Goal: Share content: Share content

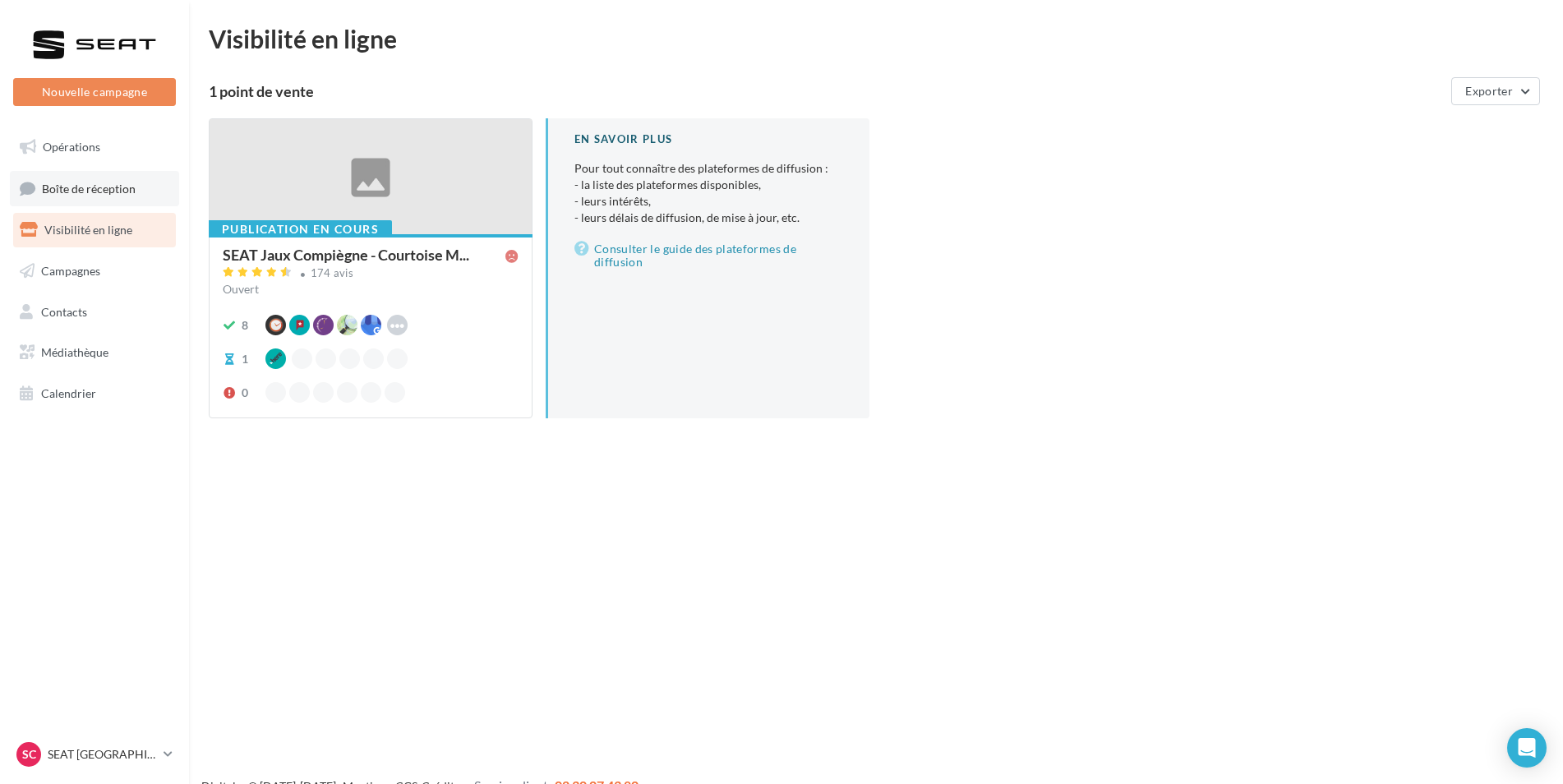
click at [93, 174] on link "Boîte de réception" at bounding box center [95, 189] width 170 height 35
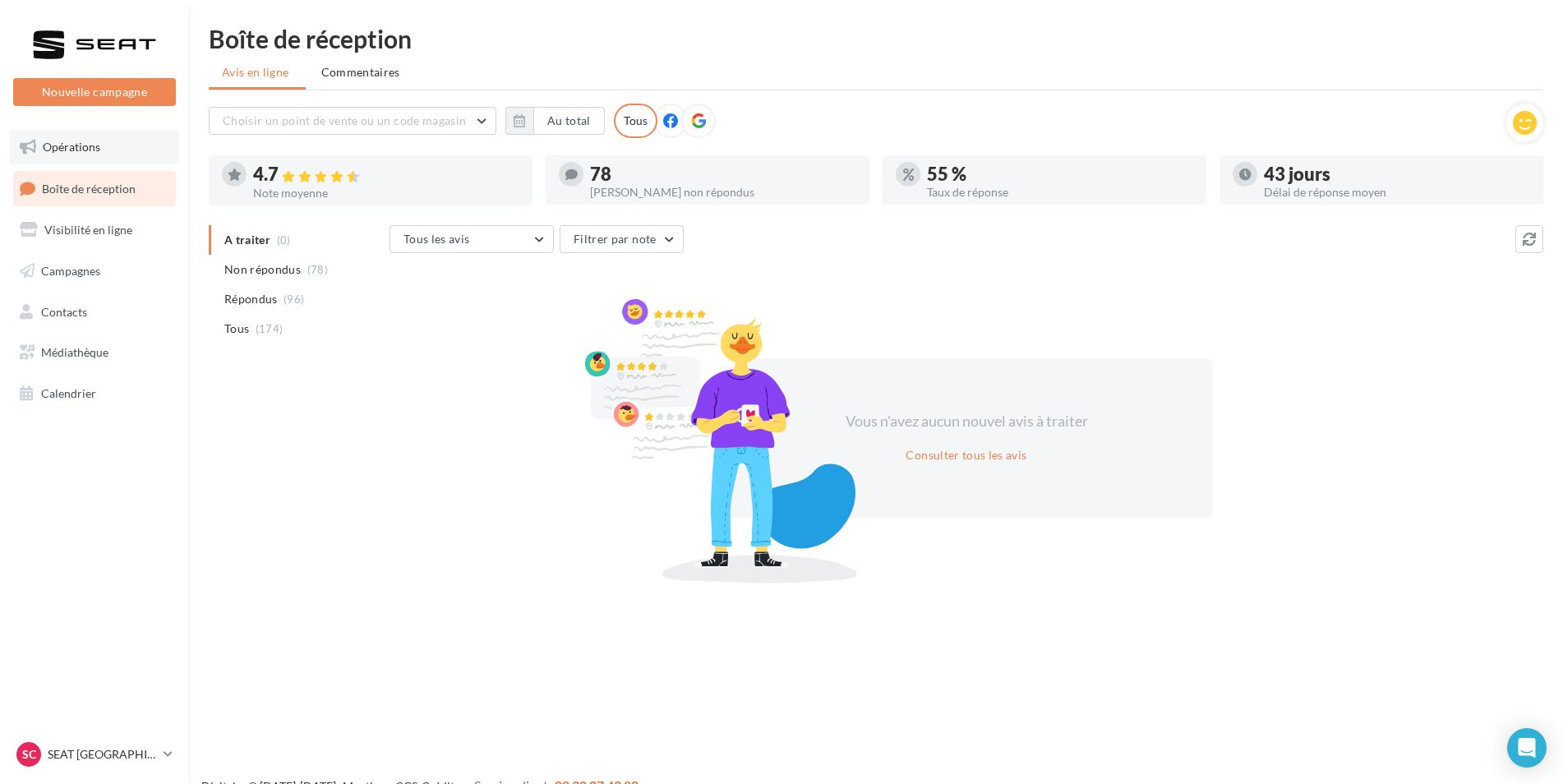
click at [82, 144] on span "Opérations" at bounding box center [72, 147] width 57 height 14
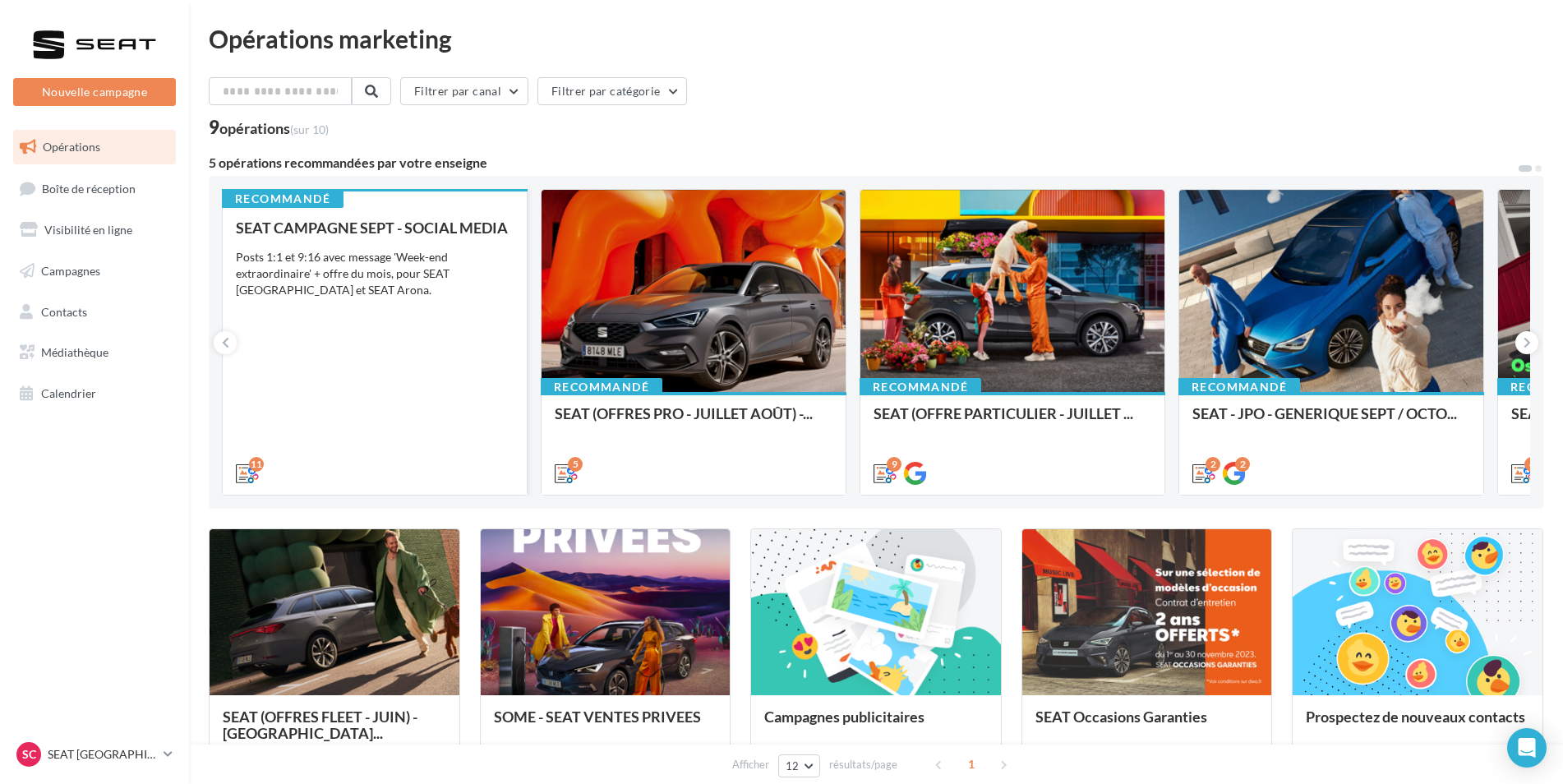
click at [477, 278] on div "Posts 1:1 et 9:16 avec message 'Week-end extraordinaire' + offre du mois, pour …" at bounding box center [374, 273] width 278 height 49
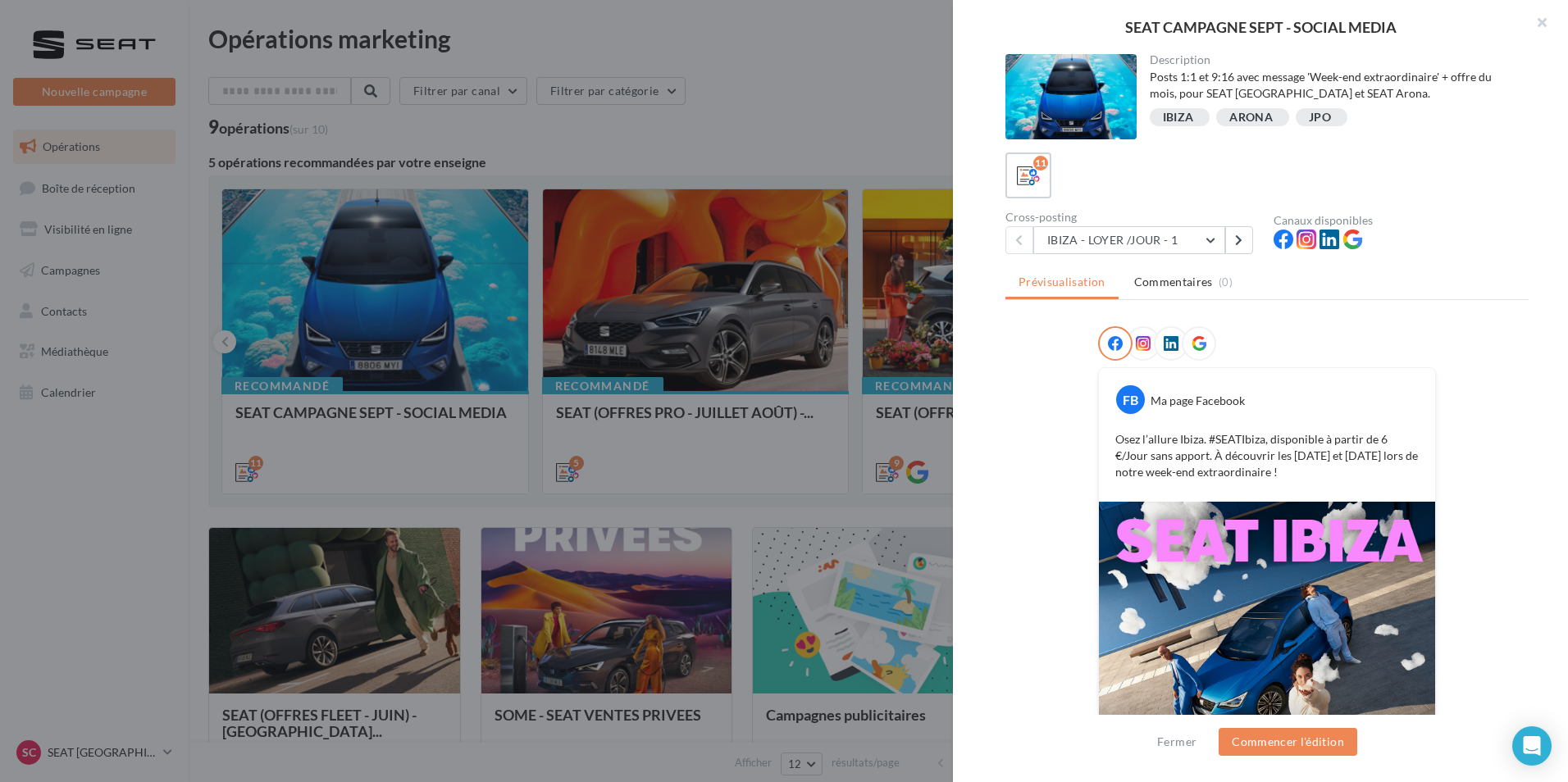
scroll to position [51, 0]
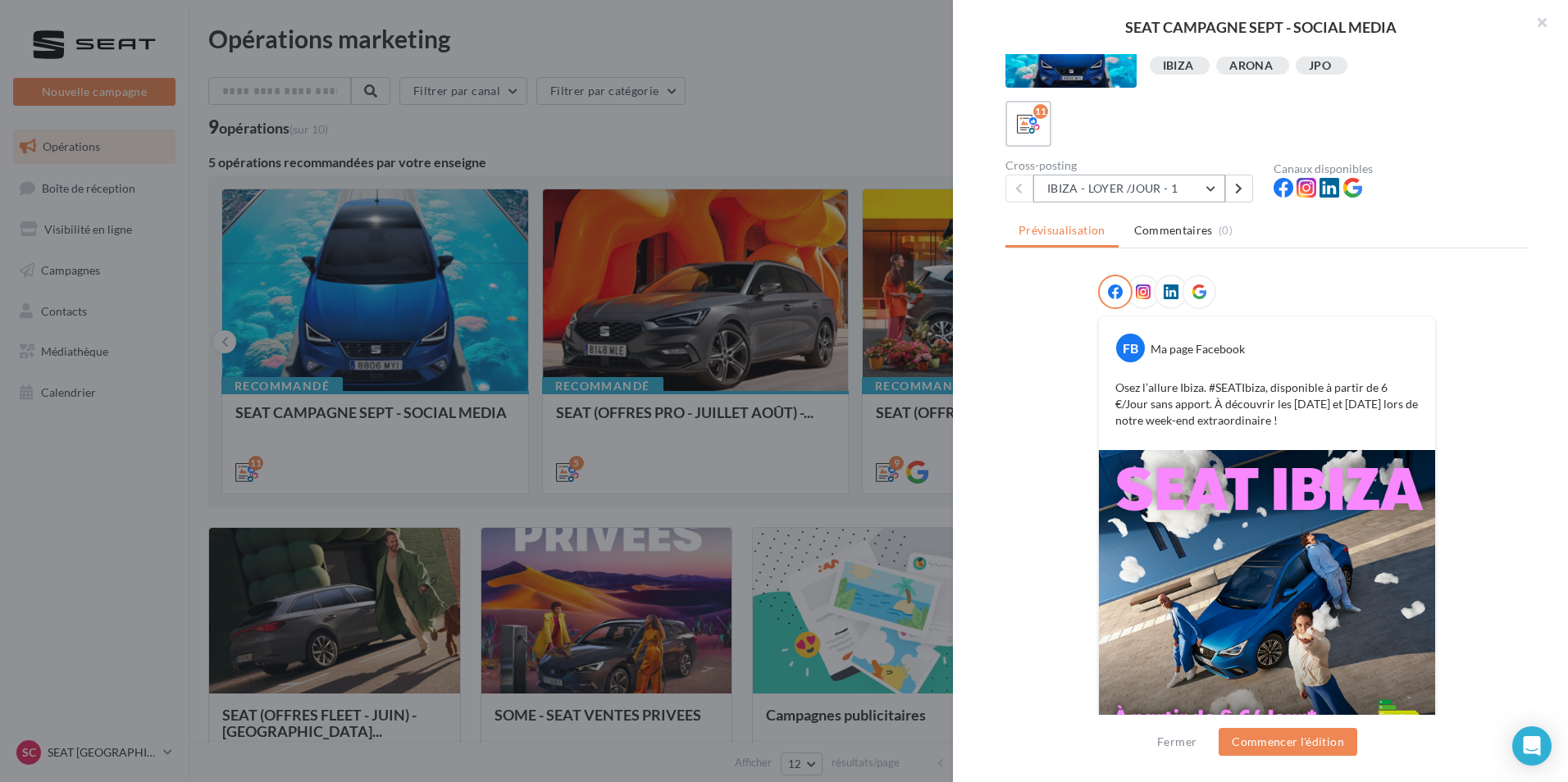
click at [1219, 187] on button "IBIZA - LOYER /JOUR - 1" at bounding box center [1129, 188] width 192 height 28
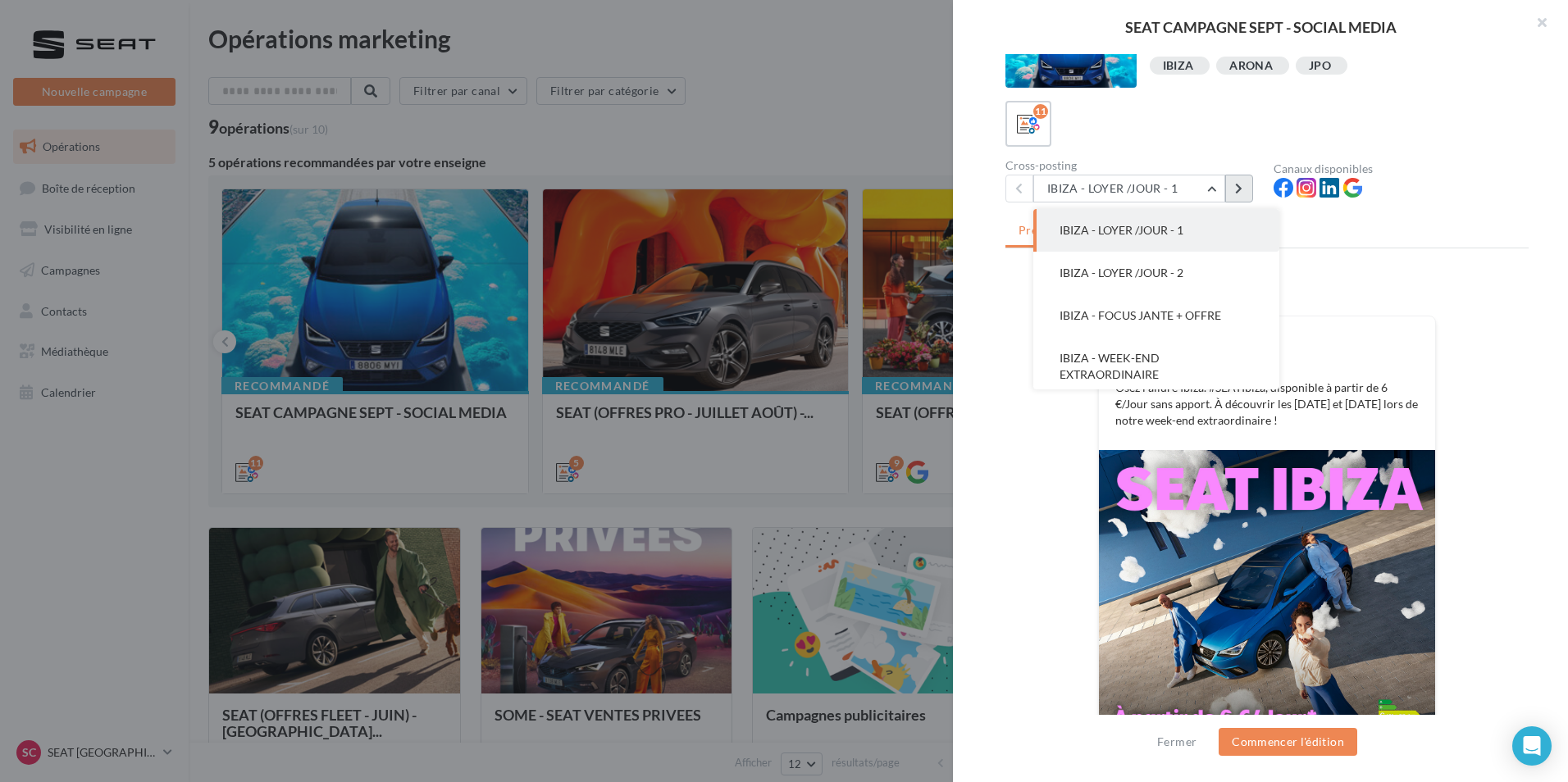
click at [1229, 188] on button at bounding box center [1239, 188] width 28 height 28
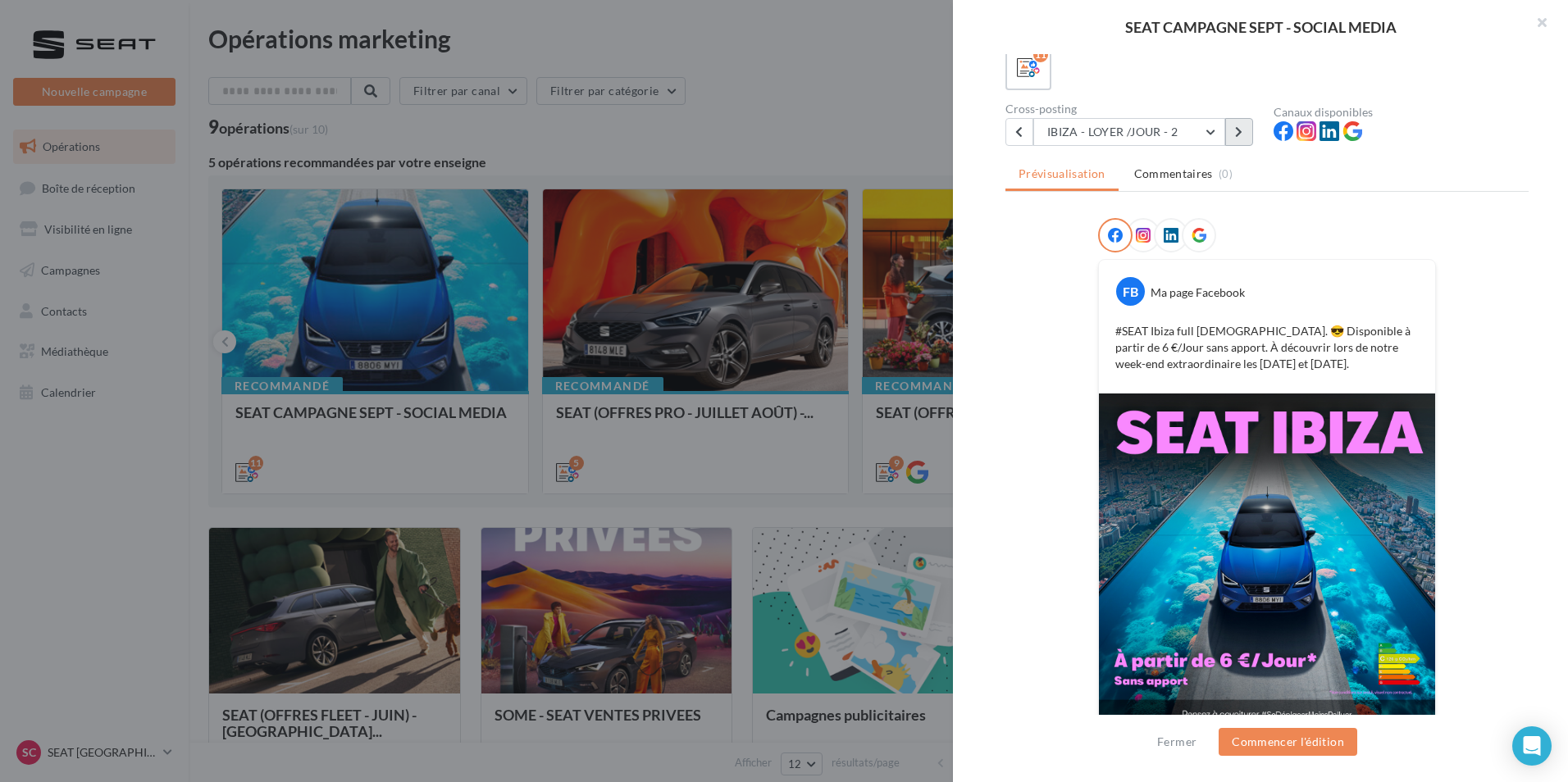
scroll to position [130, 0]
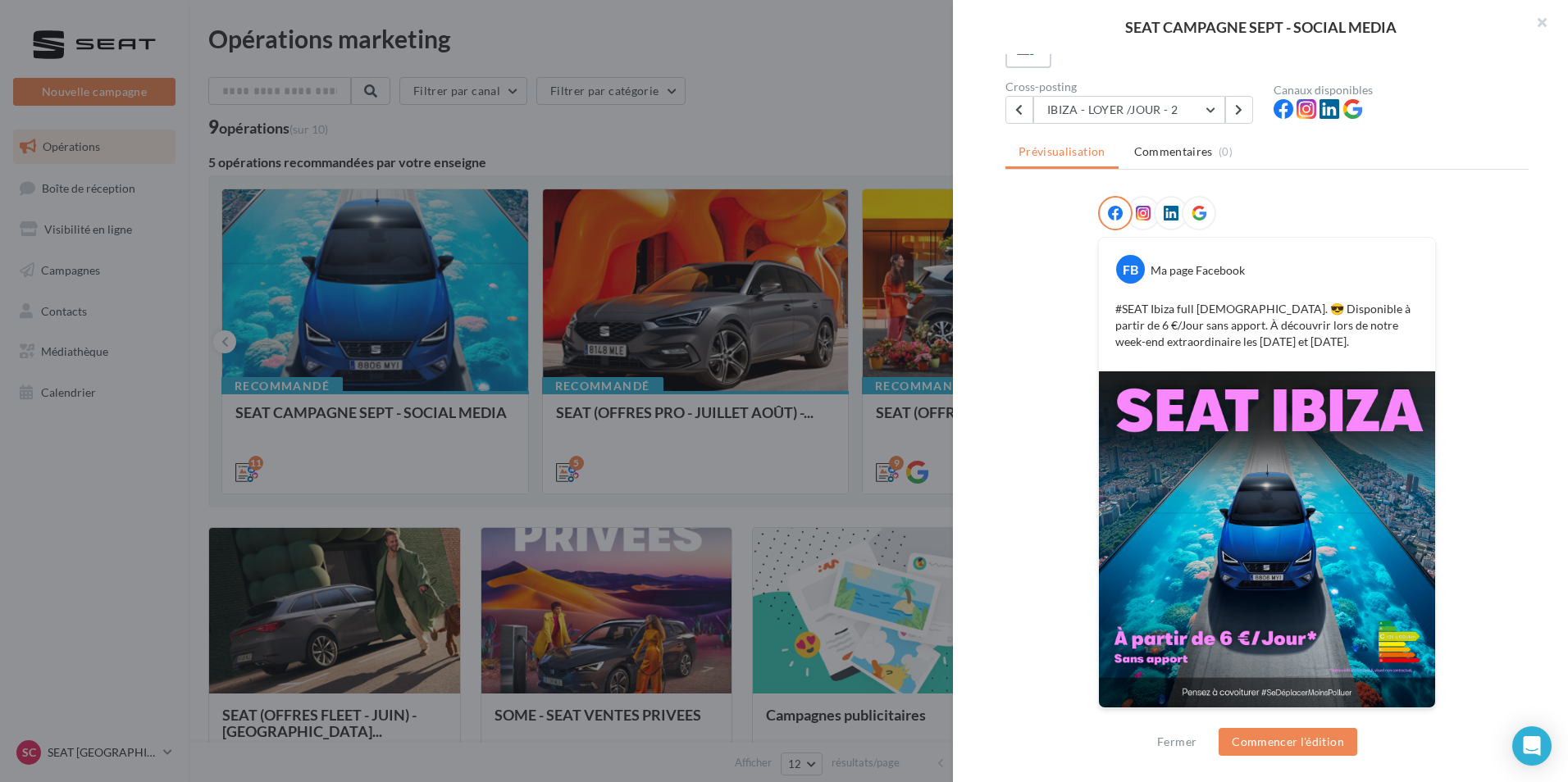
click at [1014, 132] on div "Description Posts 1:1 et 9:16 avec message 'Week-end extraordinaire' + offre du…" at bounding box center [1267, 391] width 628 height 675
click at [1016, 114] on icon at bounding box center [1018, 110] width 8 height 12
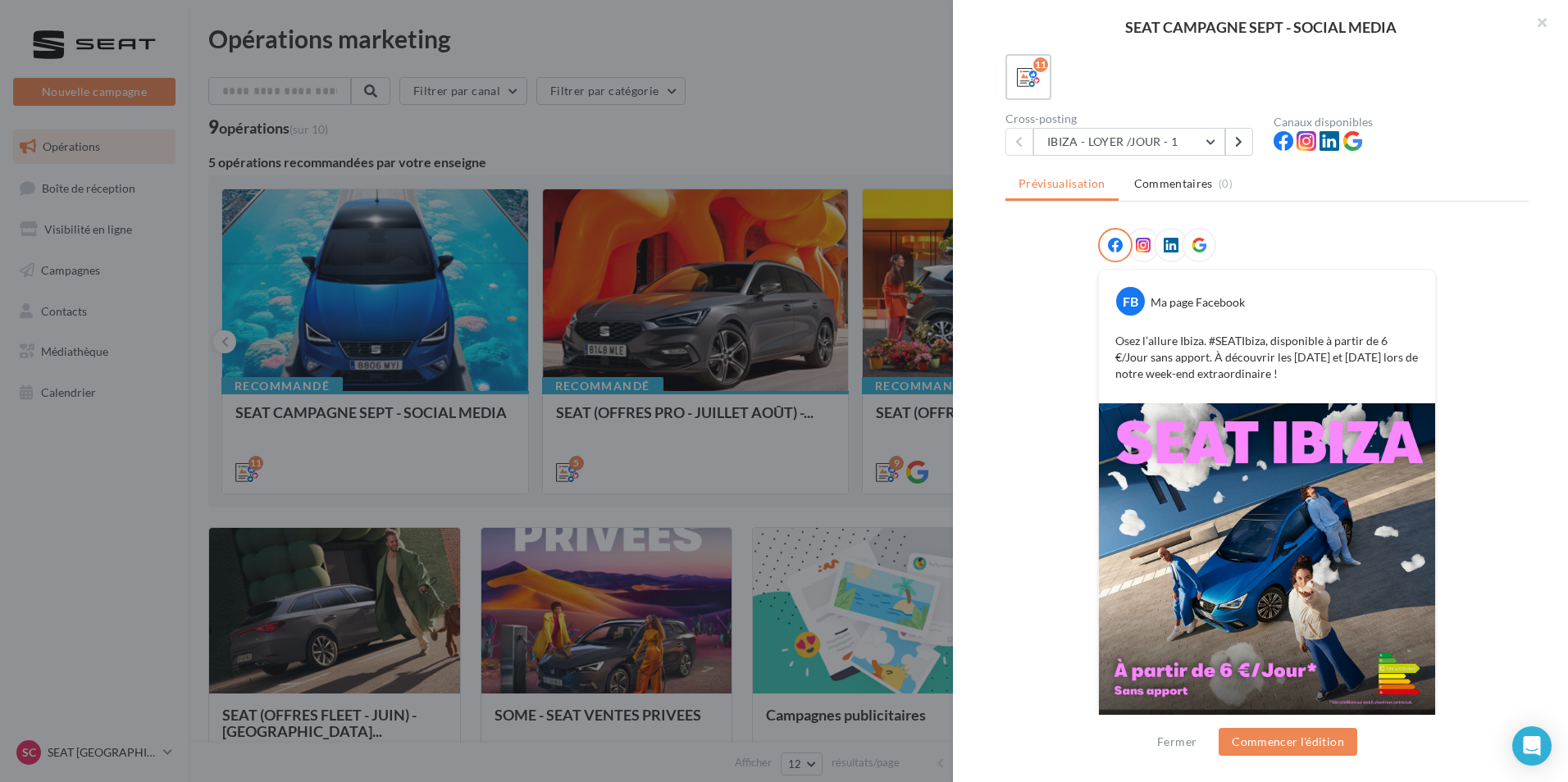
scroll to position [97, 0]
click at [1240, 146] on icon at bounding box center [1238, 144] width 8 height 12
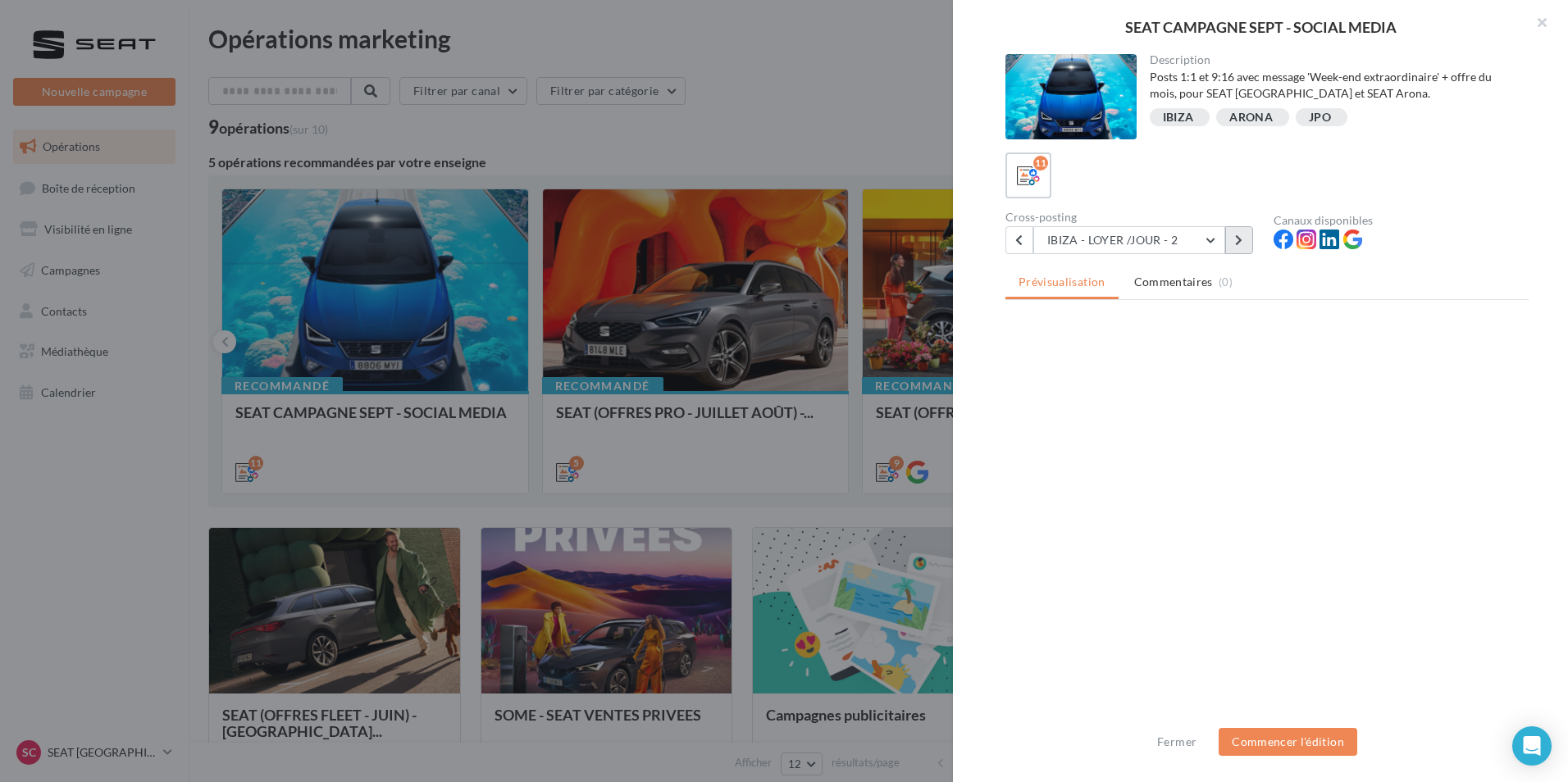
scroll to position [0, 0]
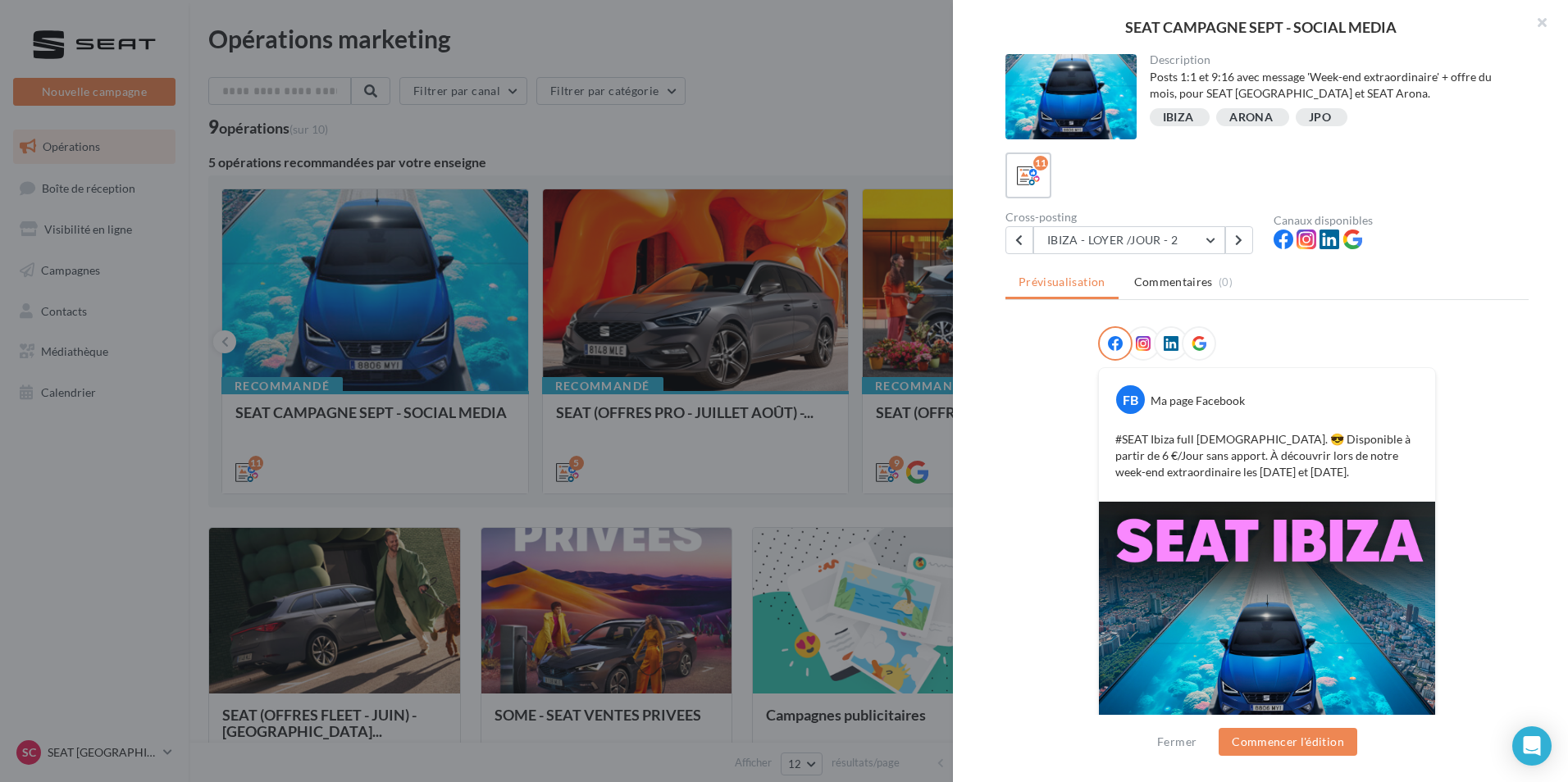
click at [1144, 349] on icon at bounding box center [1144, 343] width 15 height 15
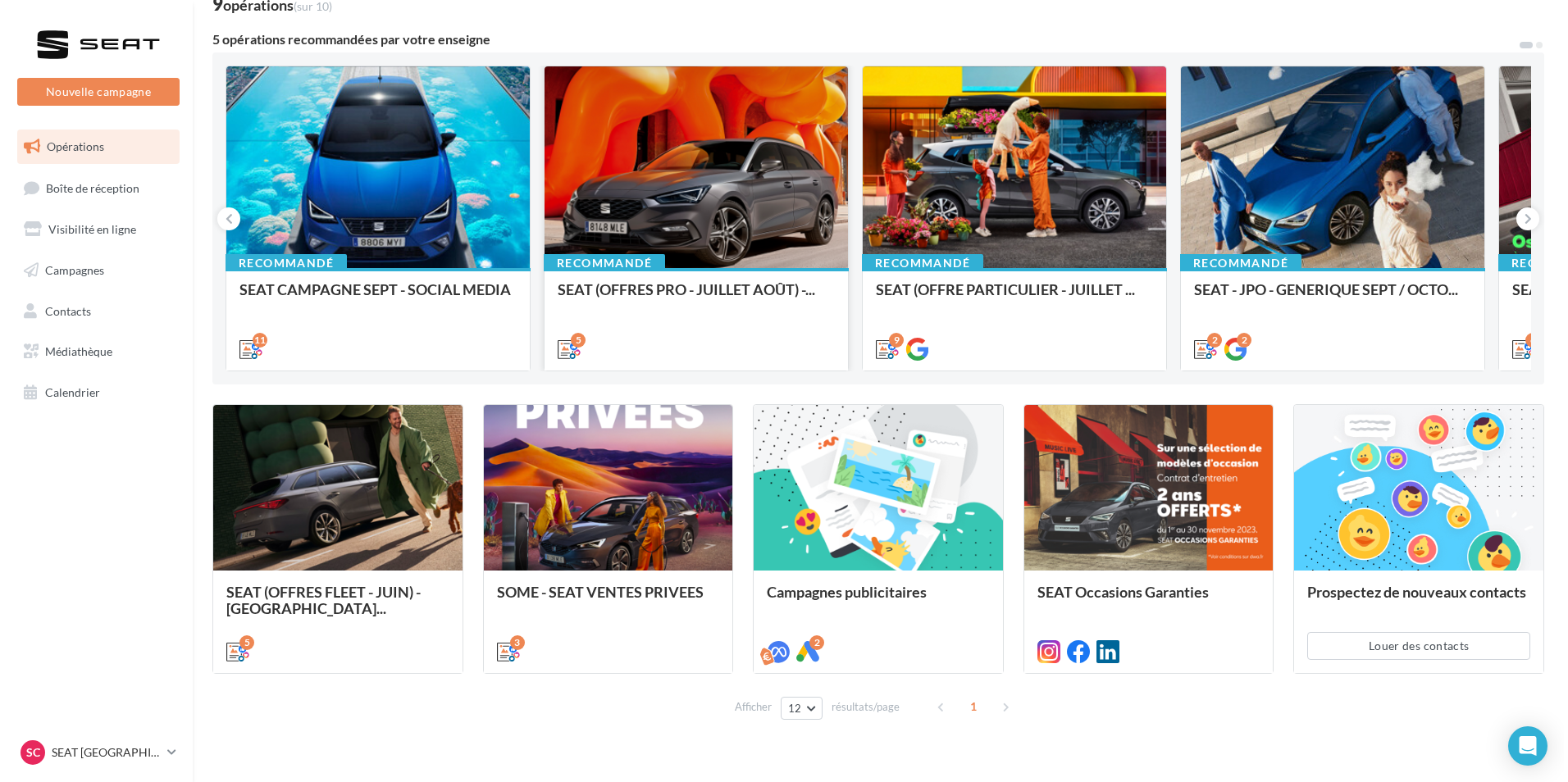
scroll to position [124, 0]
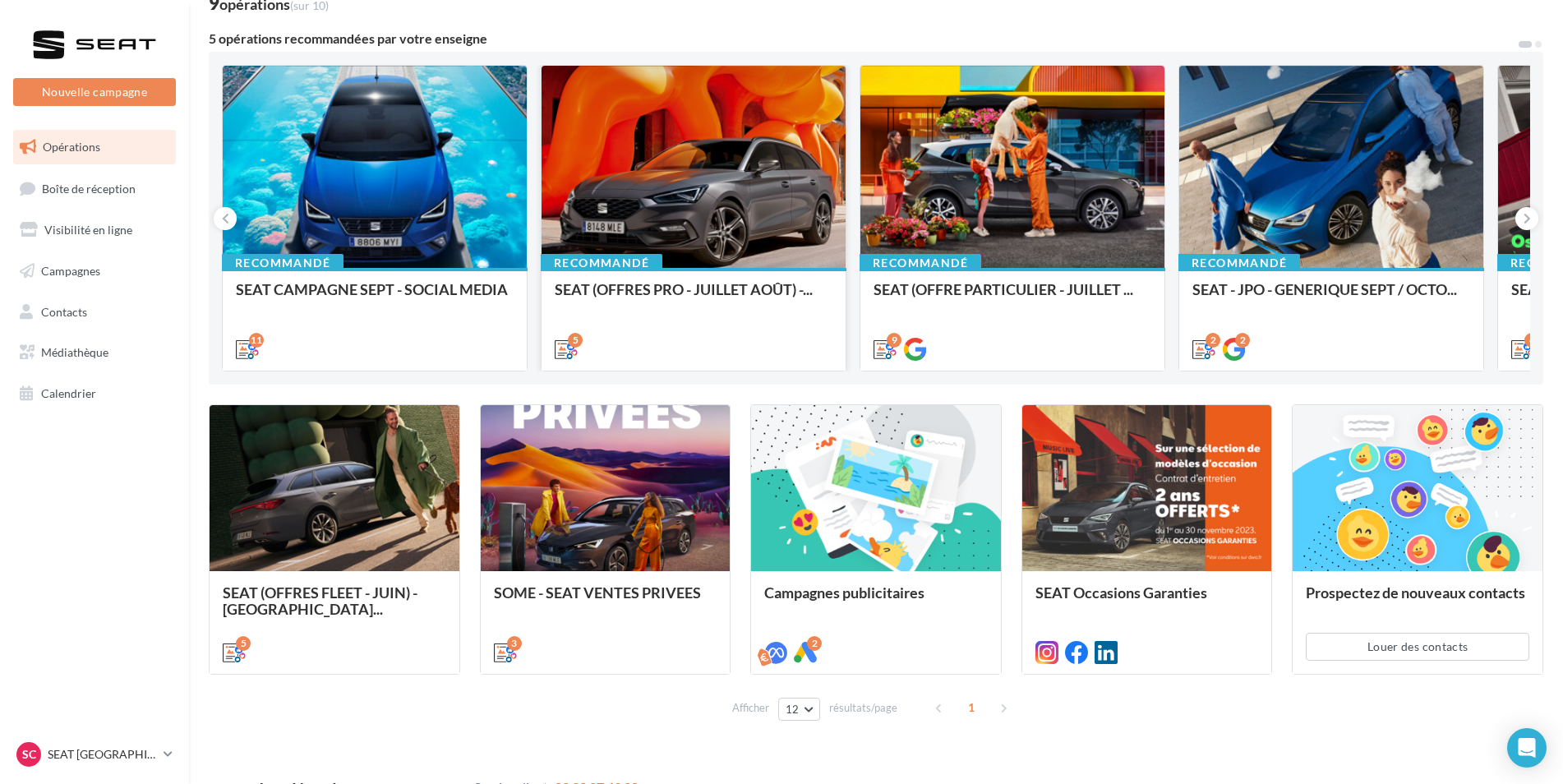
click at [714, 176] on div at bounding box center [694, 167] width 304 height 203
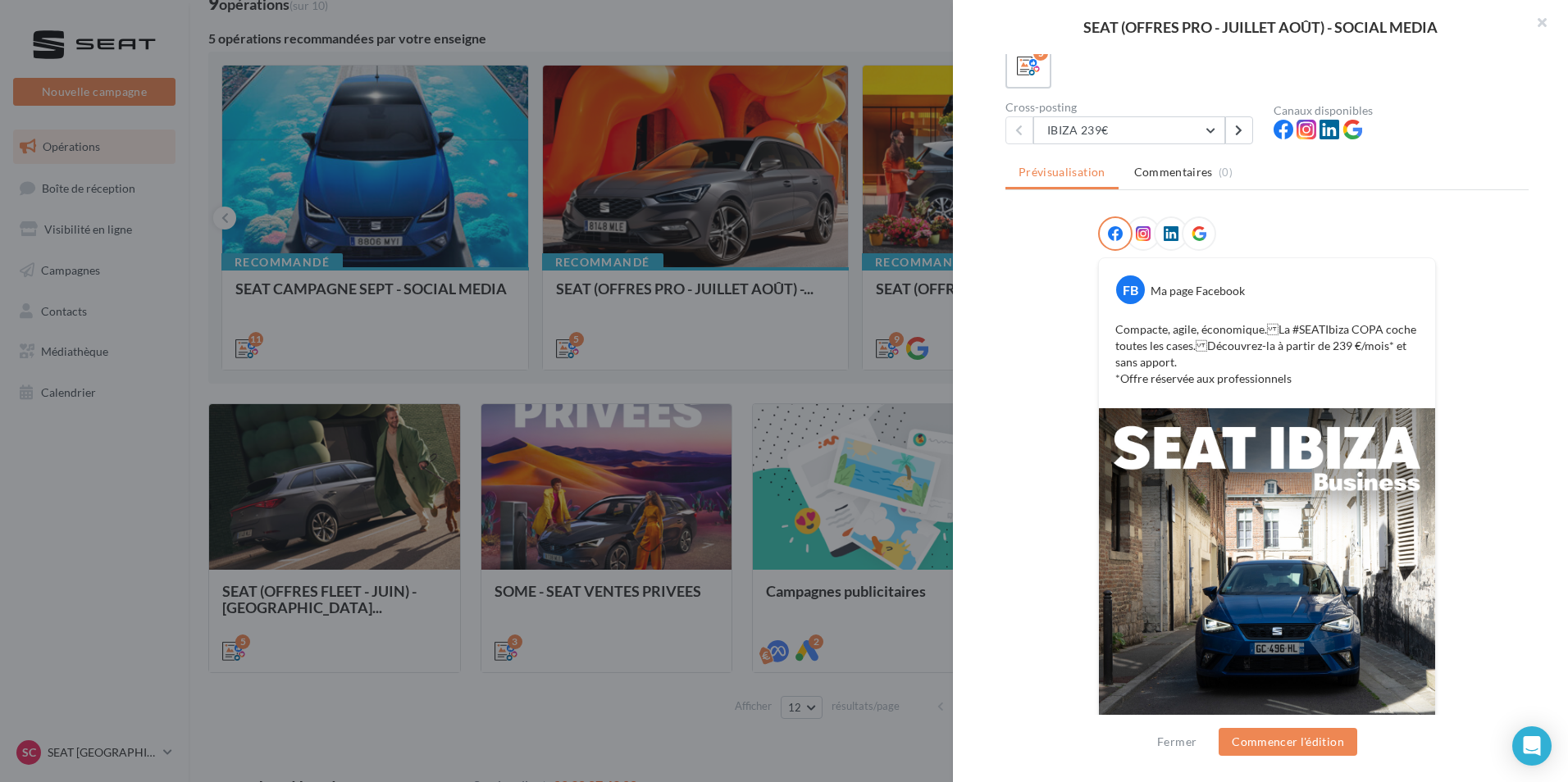
scroll to position [109, 0]
click at [1231, 123] on button at bounding box center [1239, 130] width 28 height 28
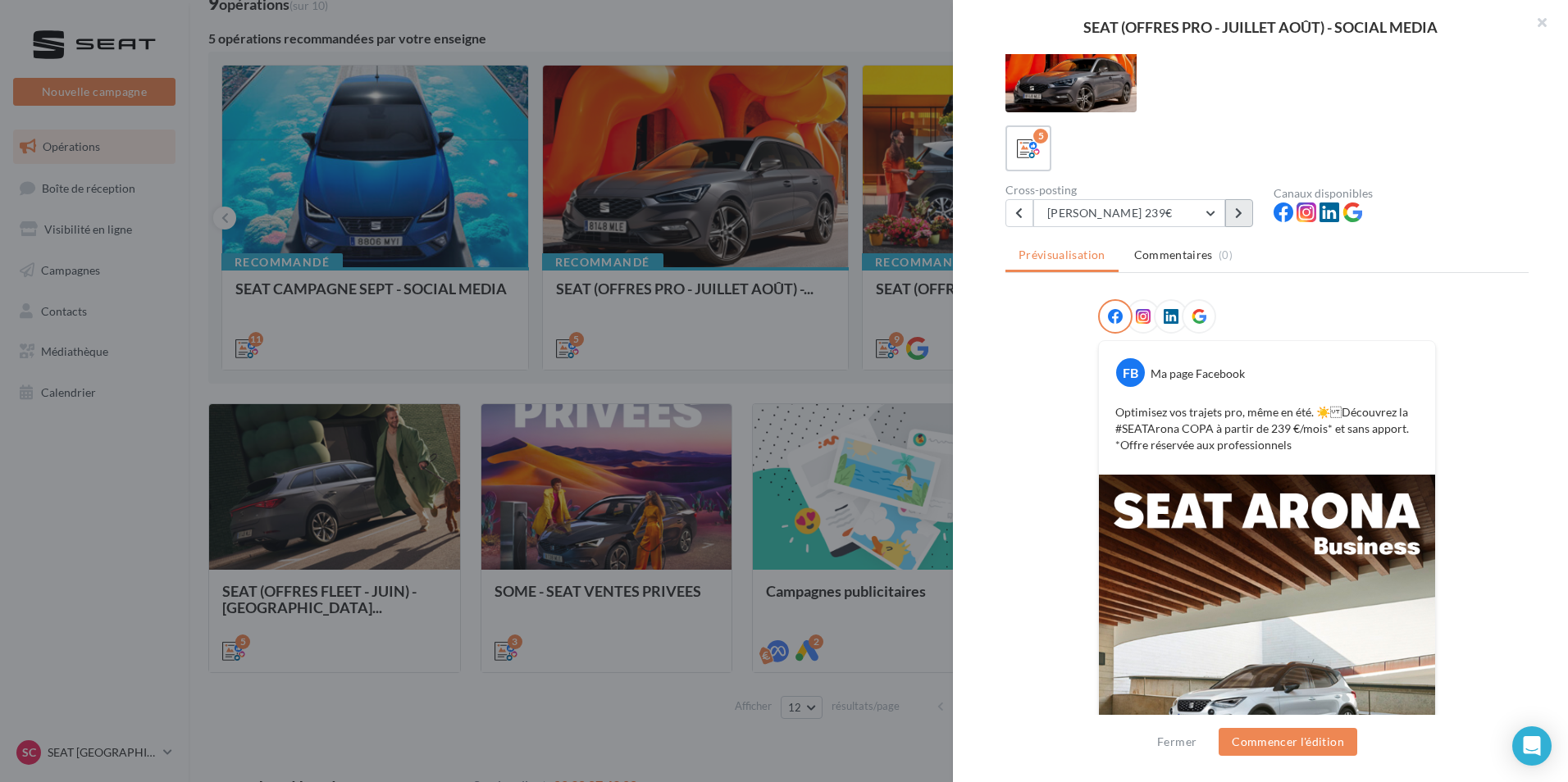
scroll to position [214, 0]
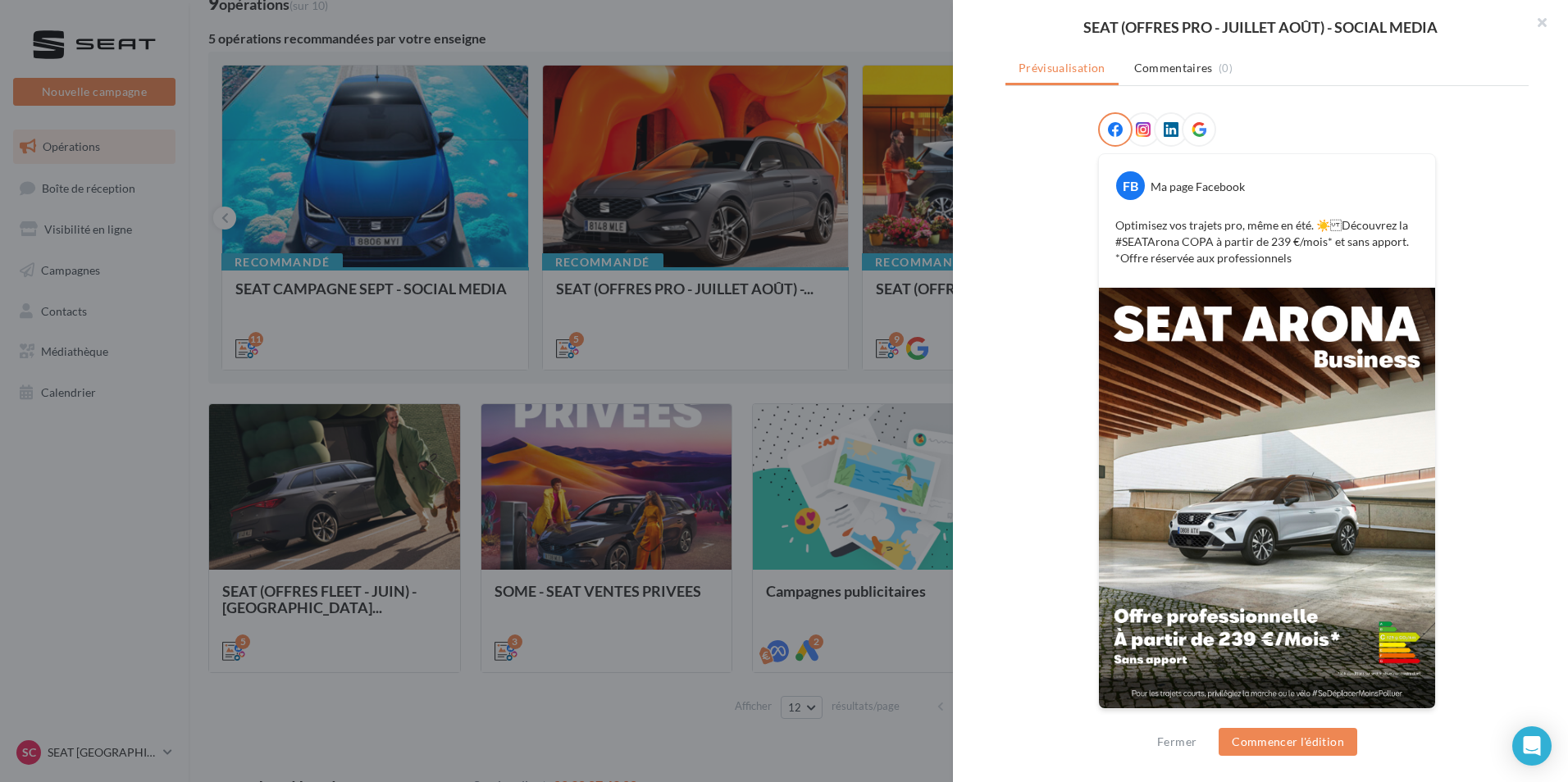
click at [1164, 132] on icon at bounding box center [1171, 130] width 15 height 15
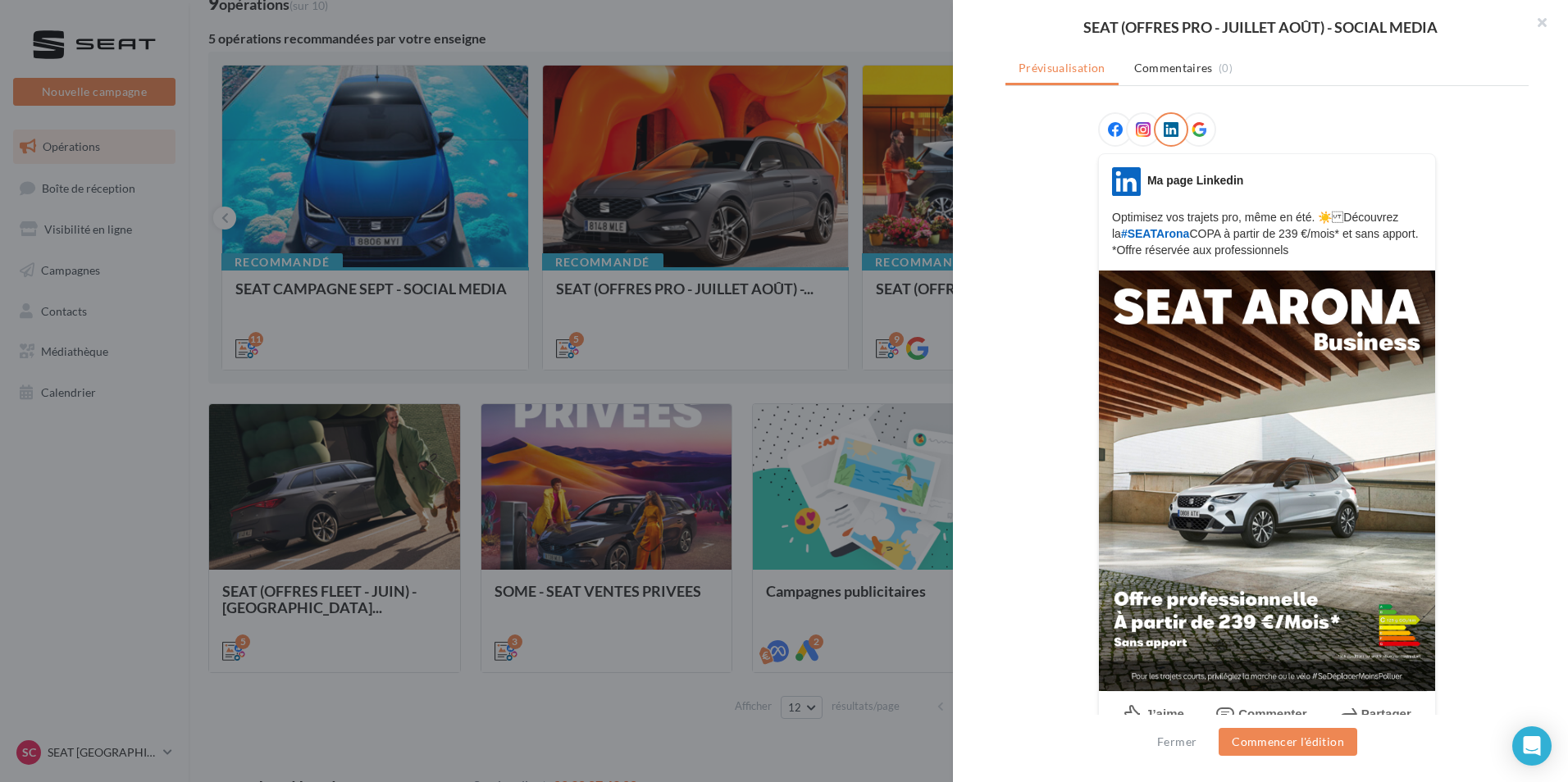
click at [1200, 140] on div at bounding box center [1198, 129] width 35 height 35
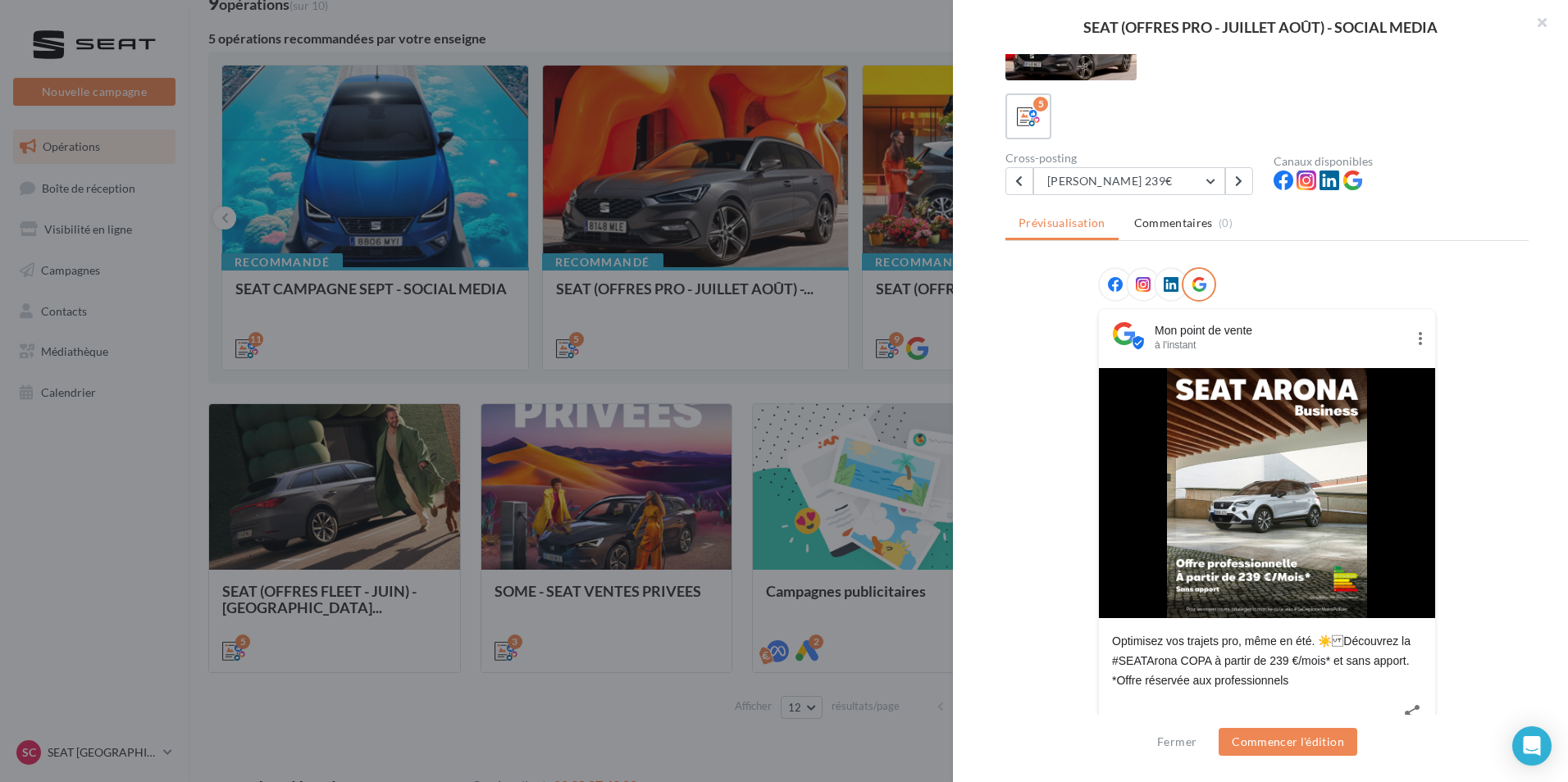
scroll to position [92, 0]
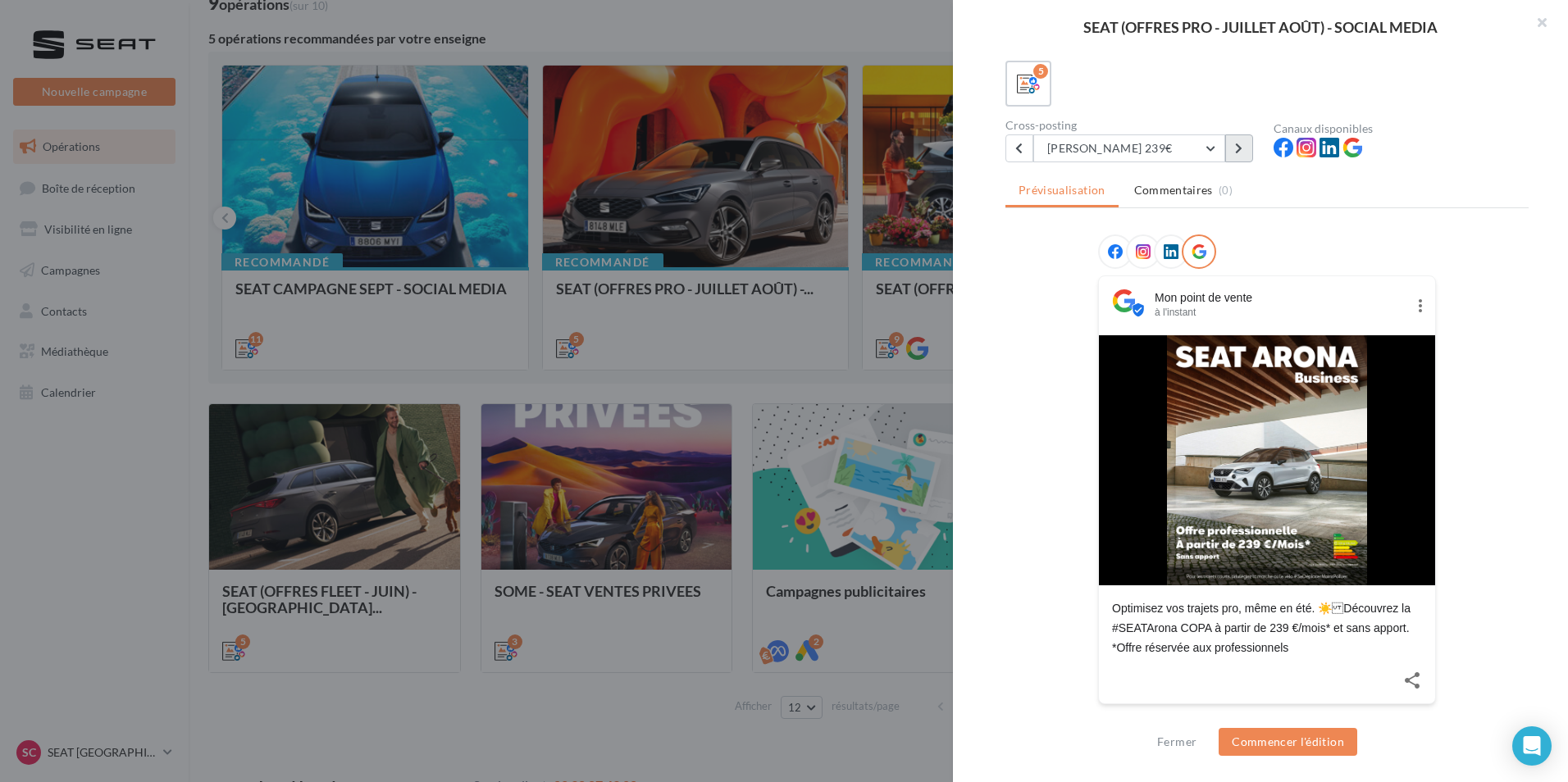
click at [1234, 146] on button at bounding box center [1239, 148] width 28 height 28
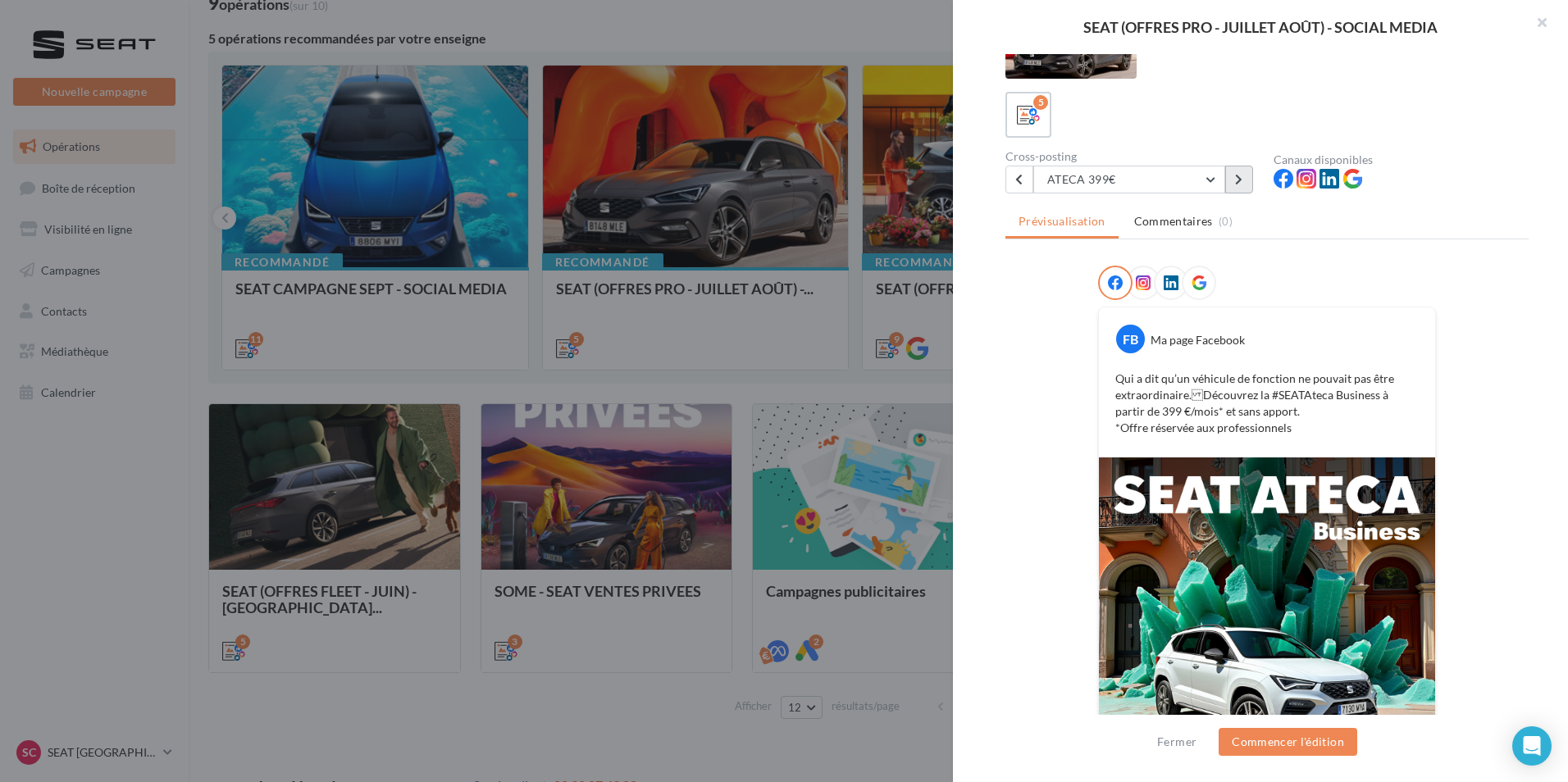
scroll to position [60, 0]
click at [1227, 186] on button at bounding box center [1239, 180] width 28 height 28
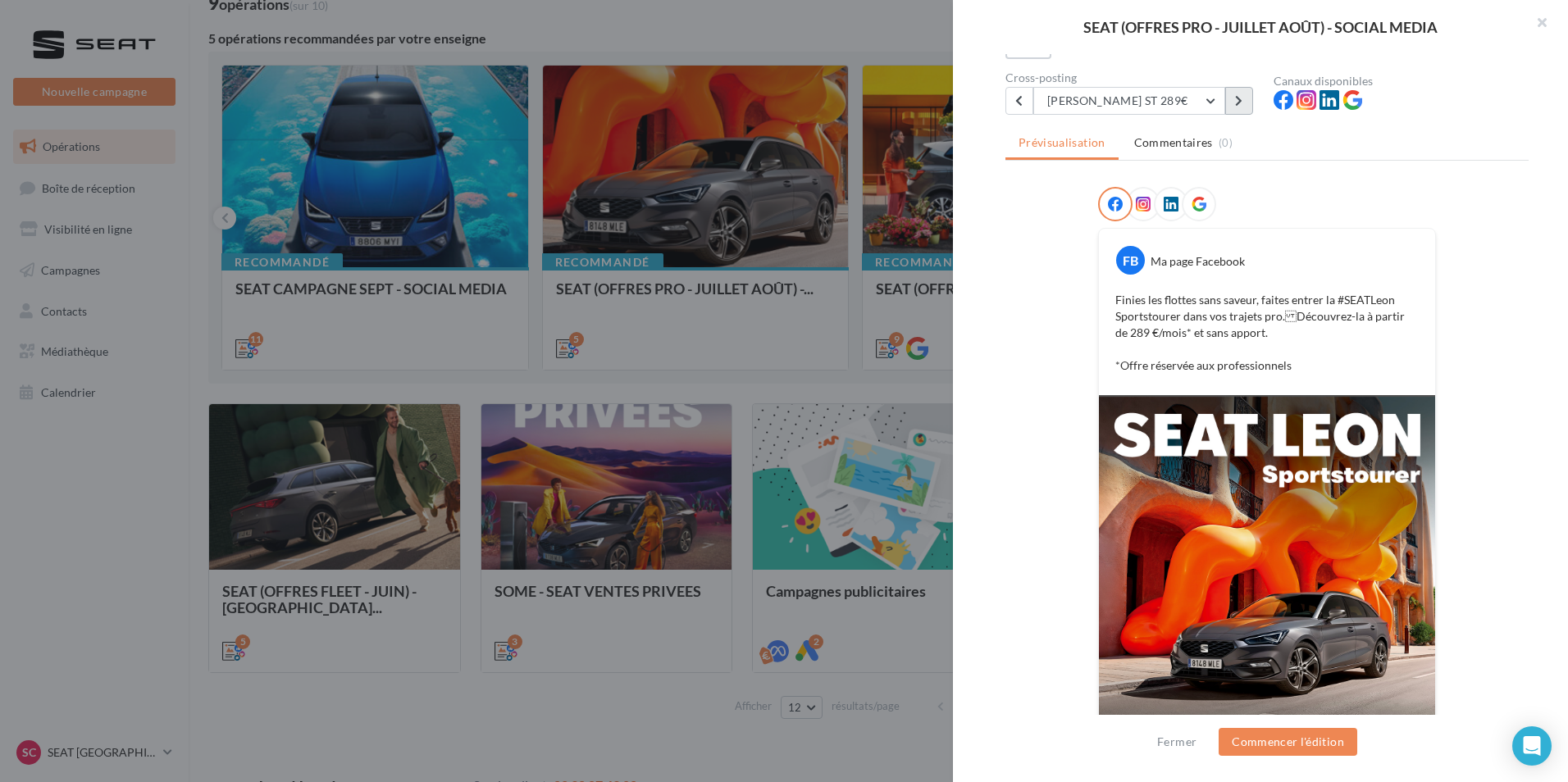
scroll to position [139, 0]
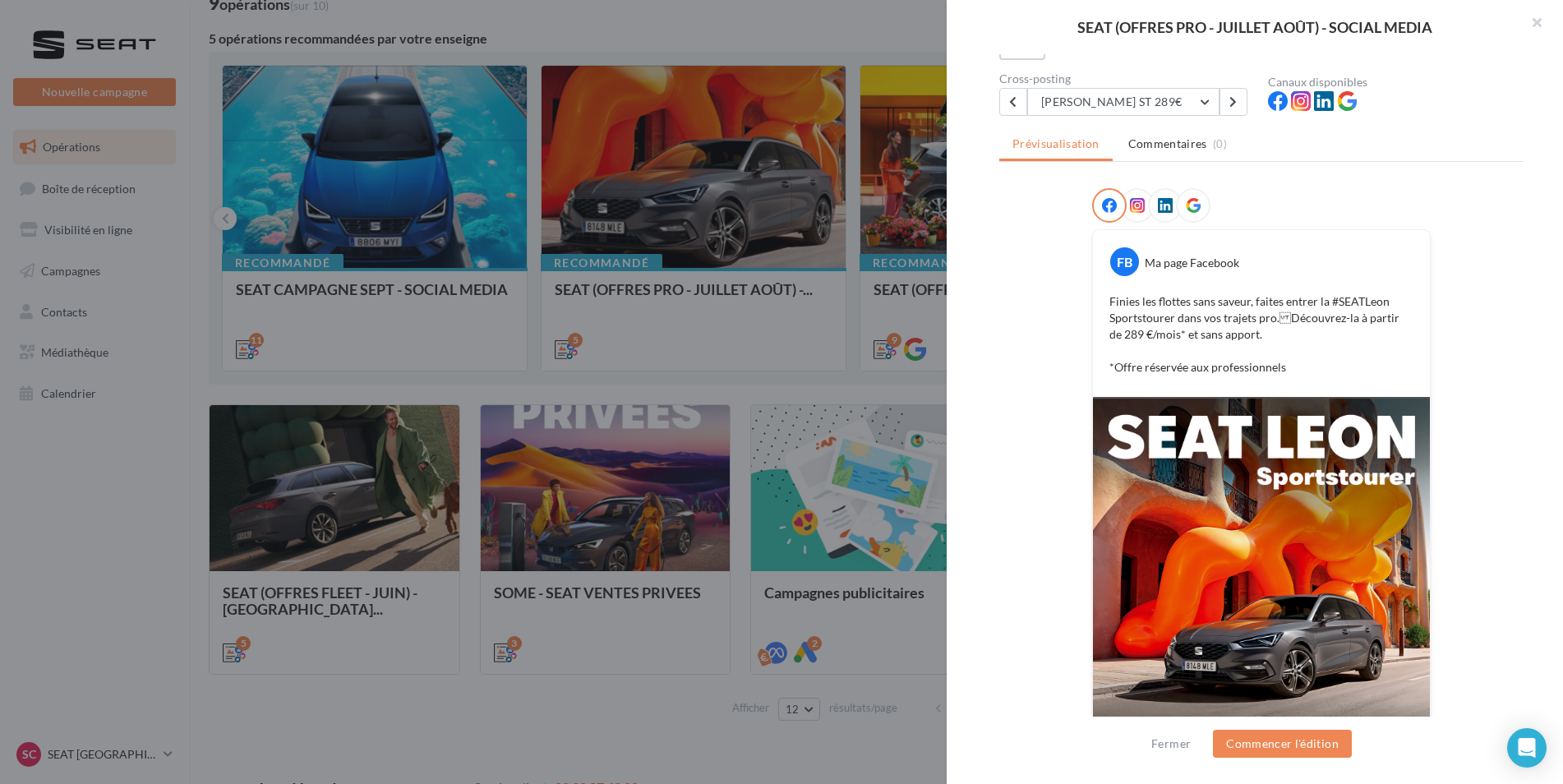
click at [868, 19] on div at bounding box center [782, 392] width 1563 height 784
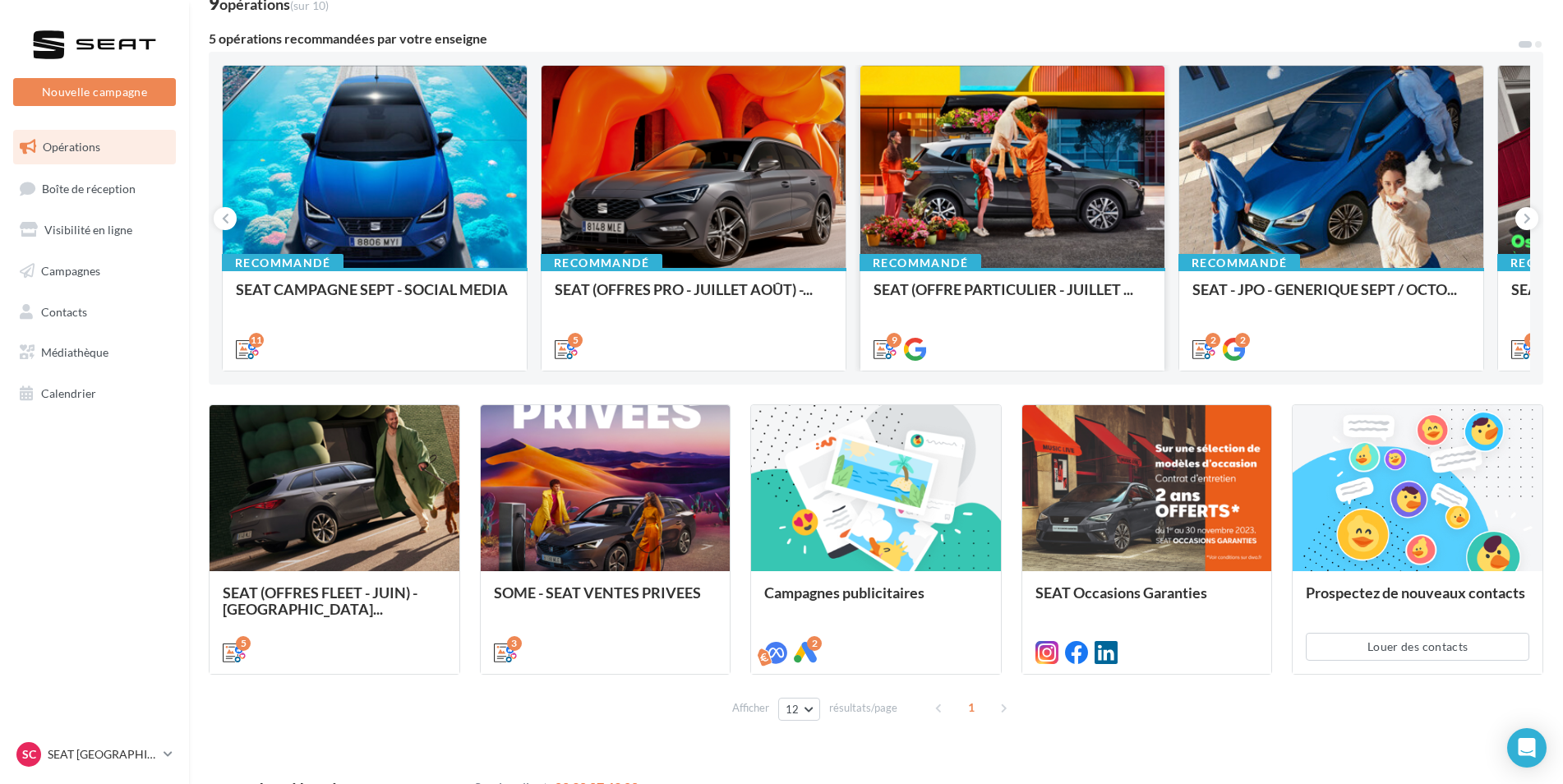
click at [1041, 209] on div at bounding box center [1012, 167] width 304 height 203
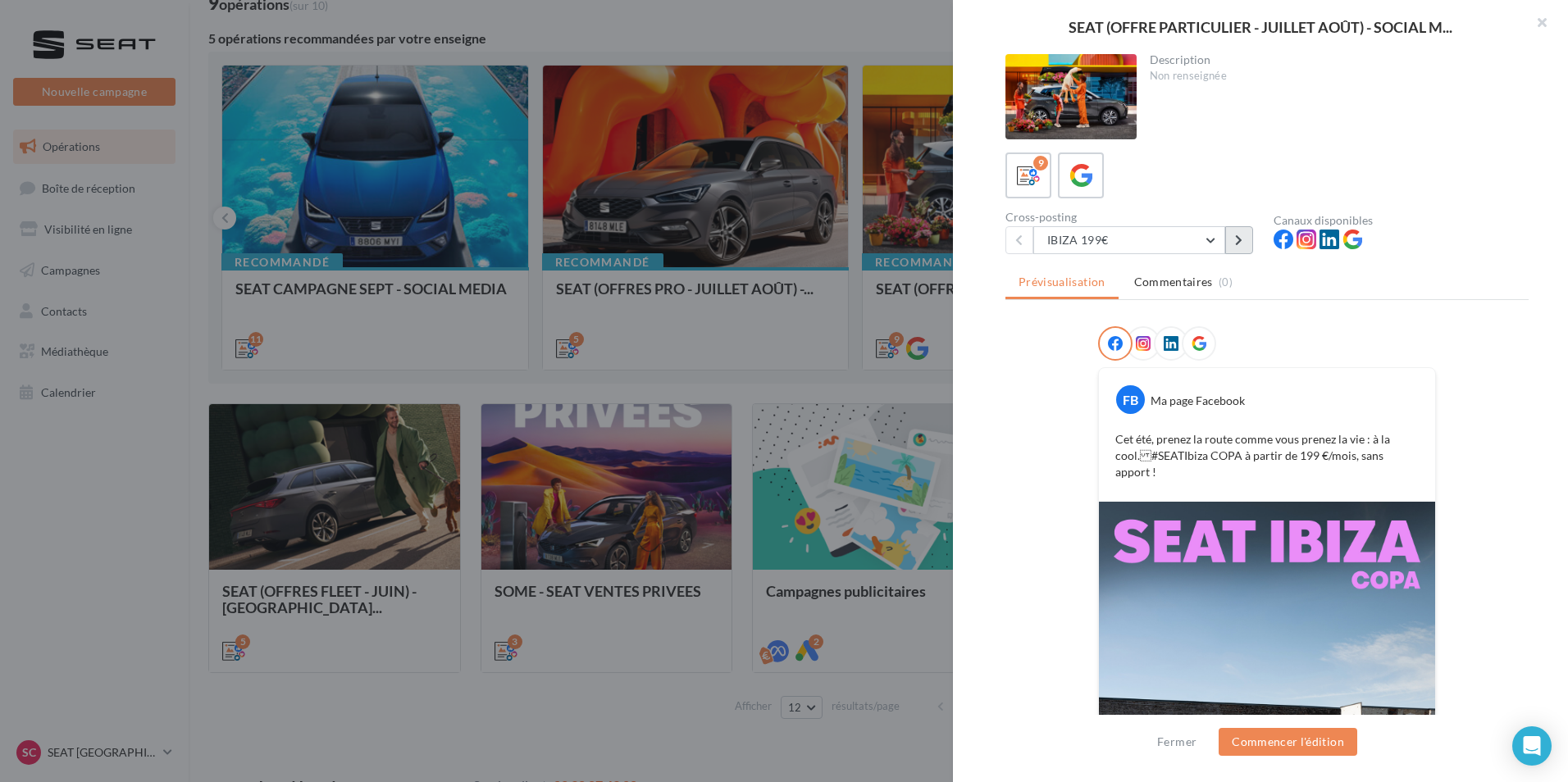
click at [1233, 249] on button at bounding box center [1239, 240] width 28 height 28
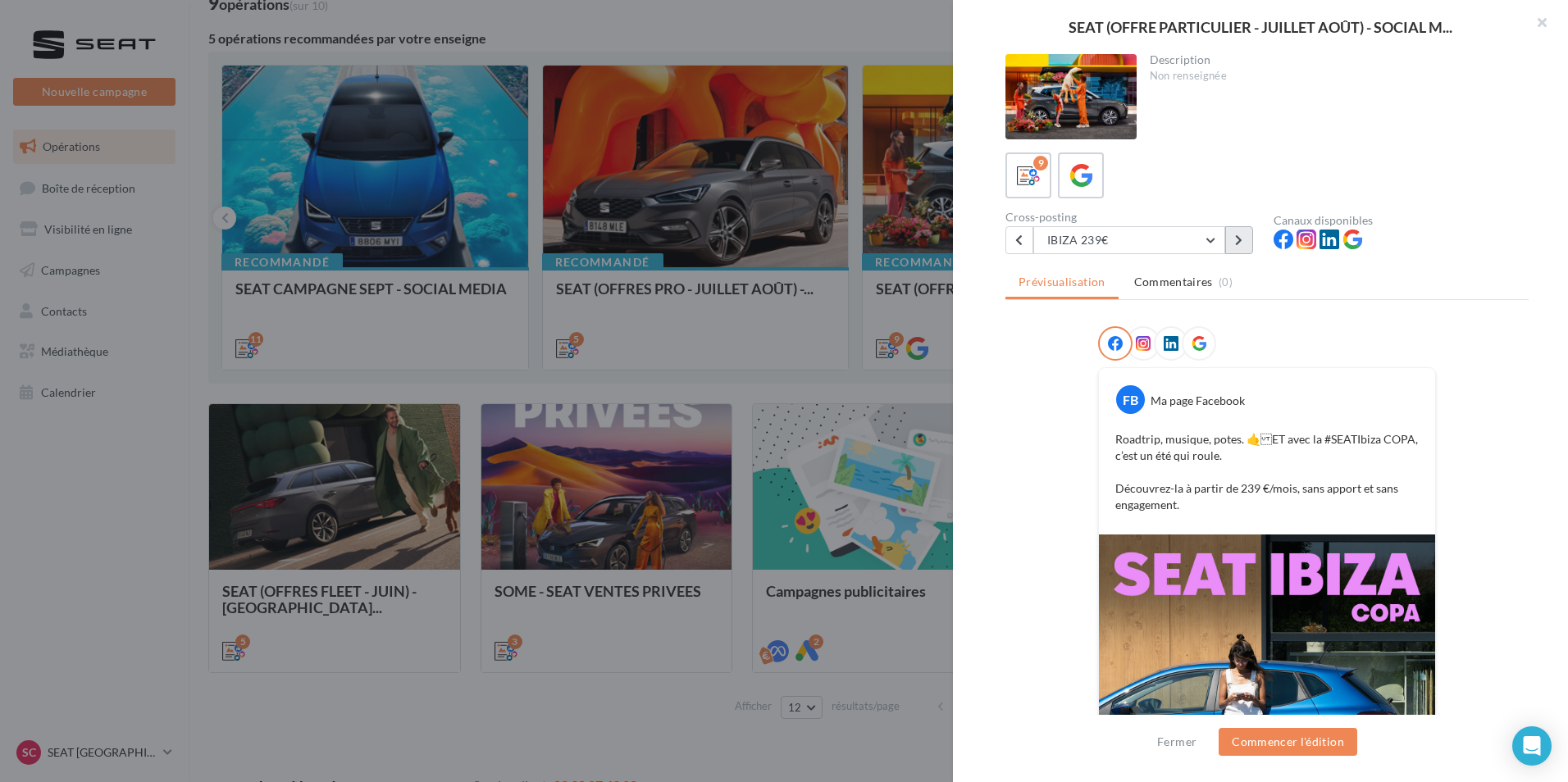
click at [1233, 249] on button at bounding box center [1239, 240] width 28 height 28
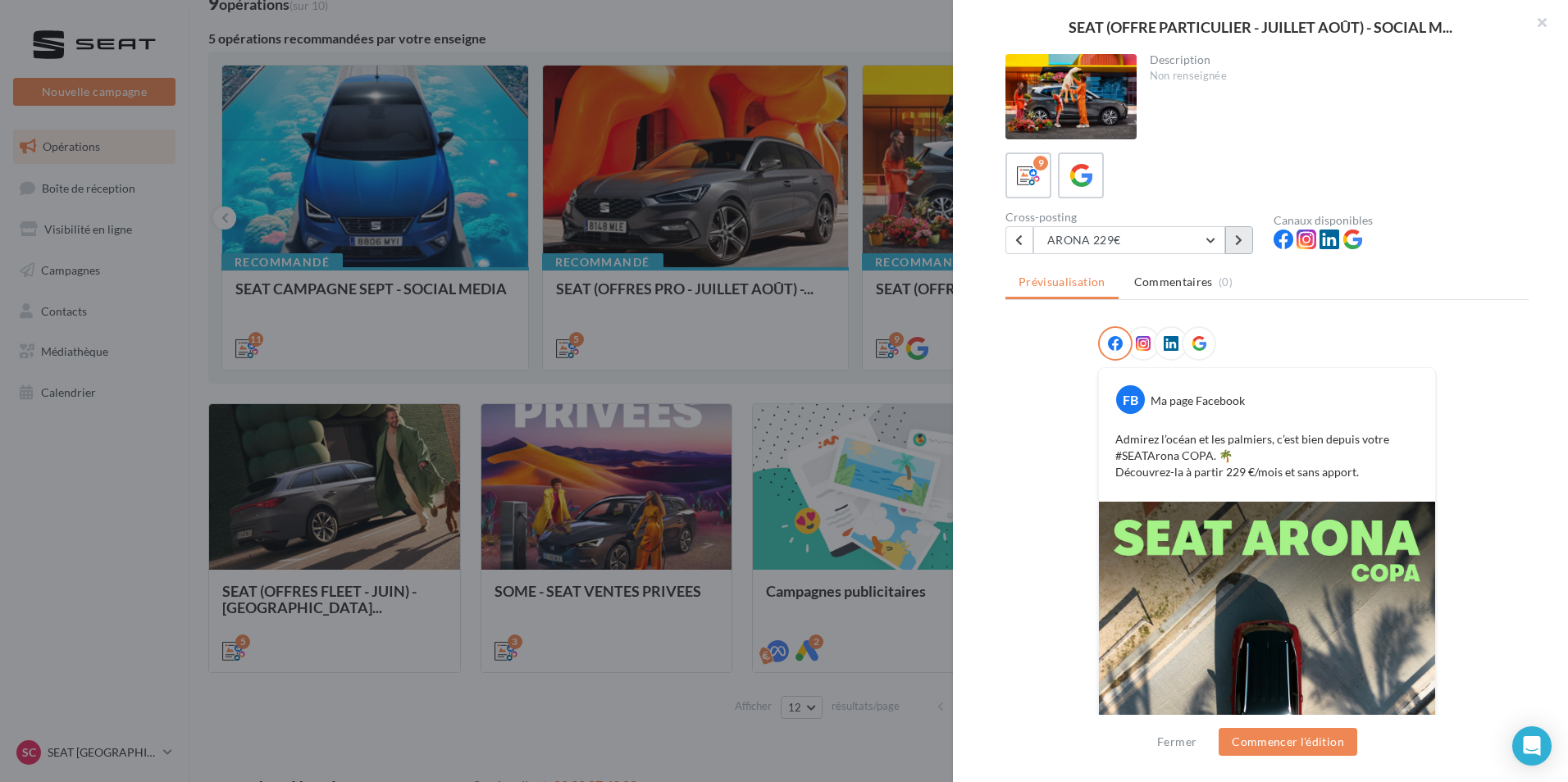
click at [1233, 249] on button at bounding box center [1239, 240] width 28 height 28
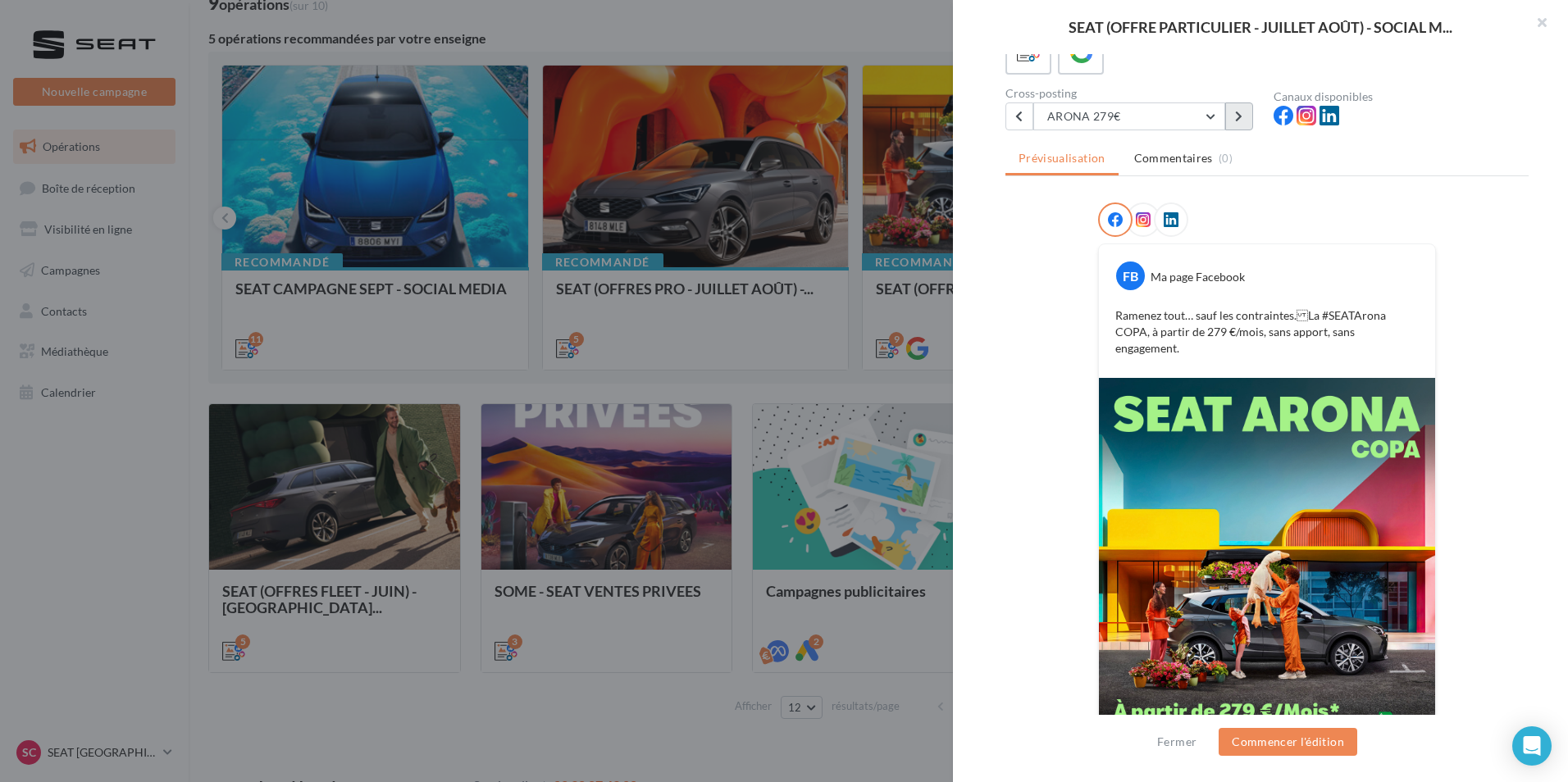
scroll to position [123, 0]
click at [1236, 125] on button at bounding box center [1239, 117] width 28 height 28
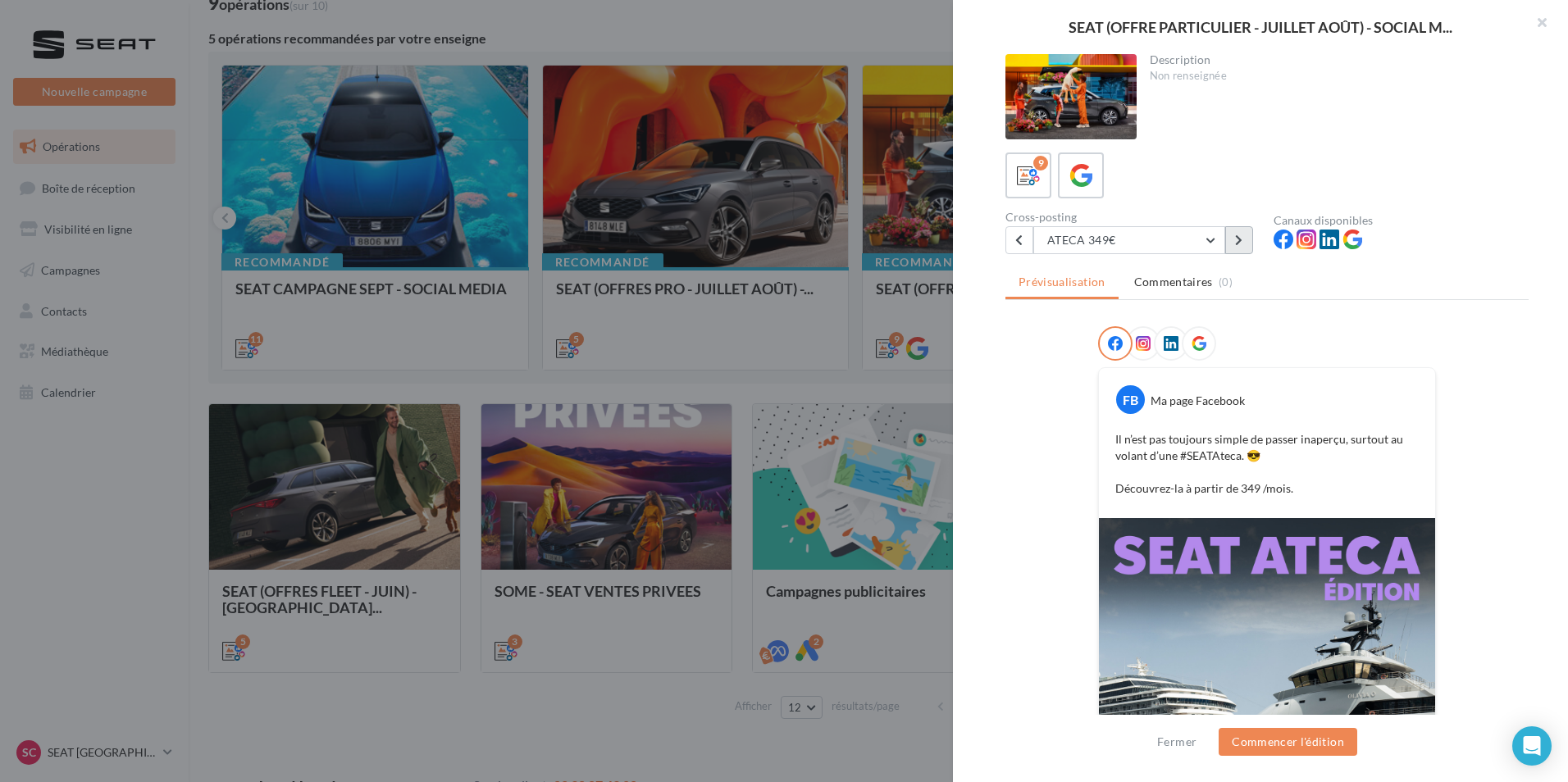
scroll to position [231, 0]
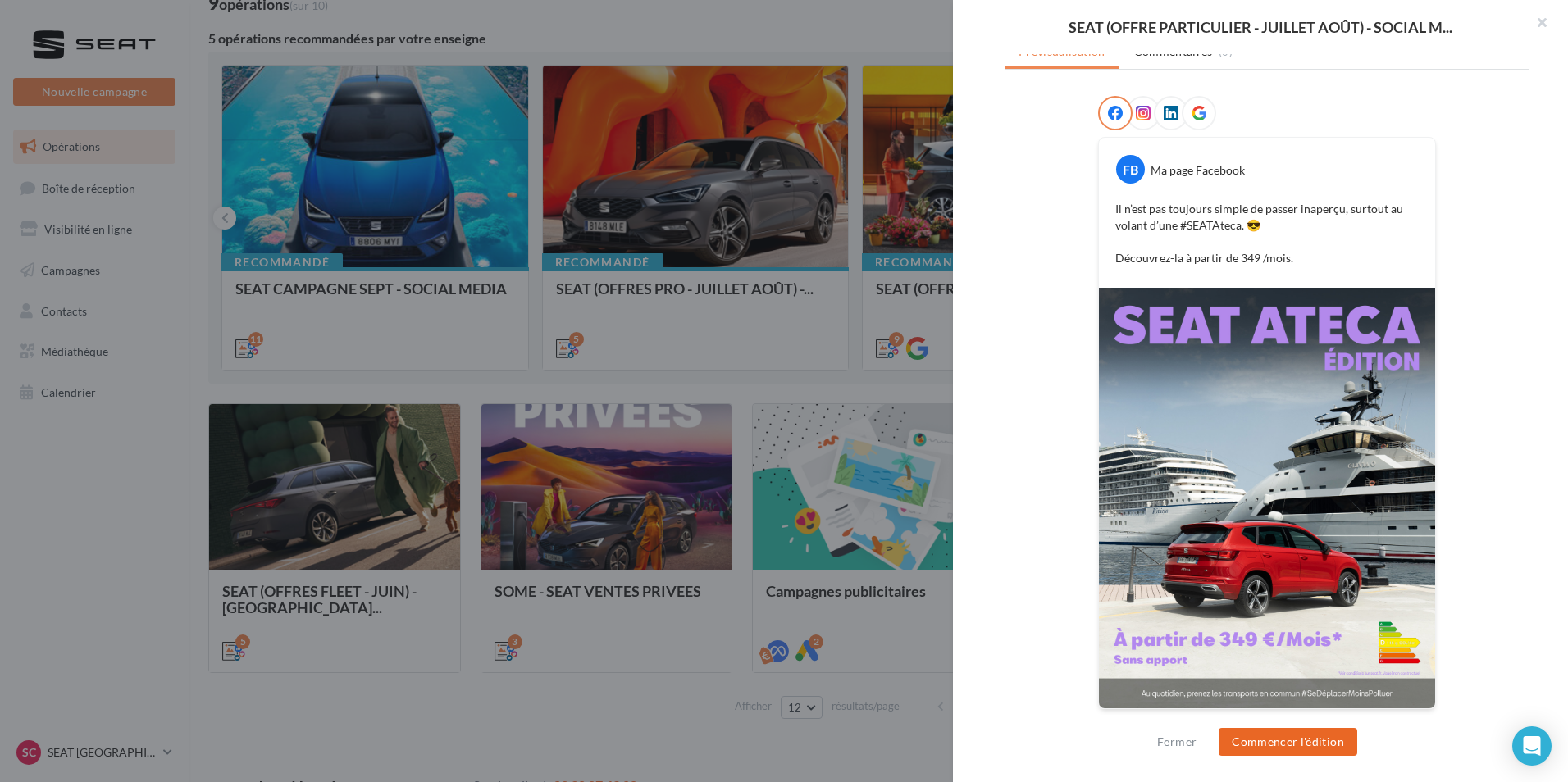
click at [1234, 729] on button "Commencer l'édition" at bounding box center [1288, 742] width 139 height 28
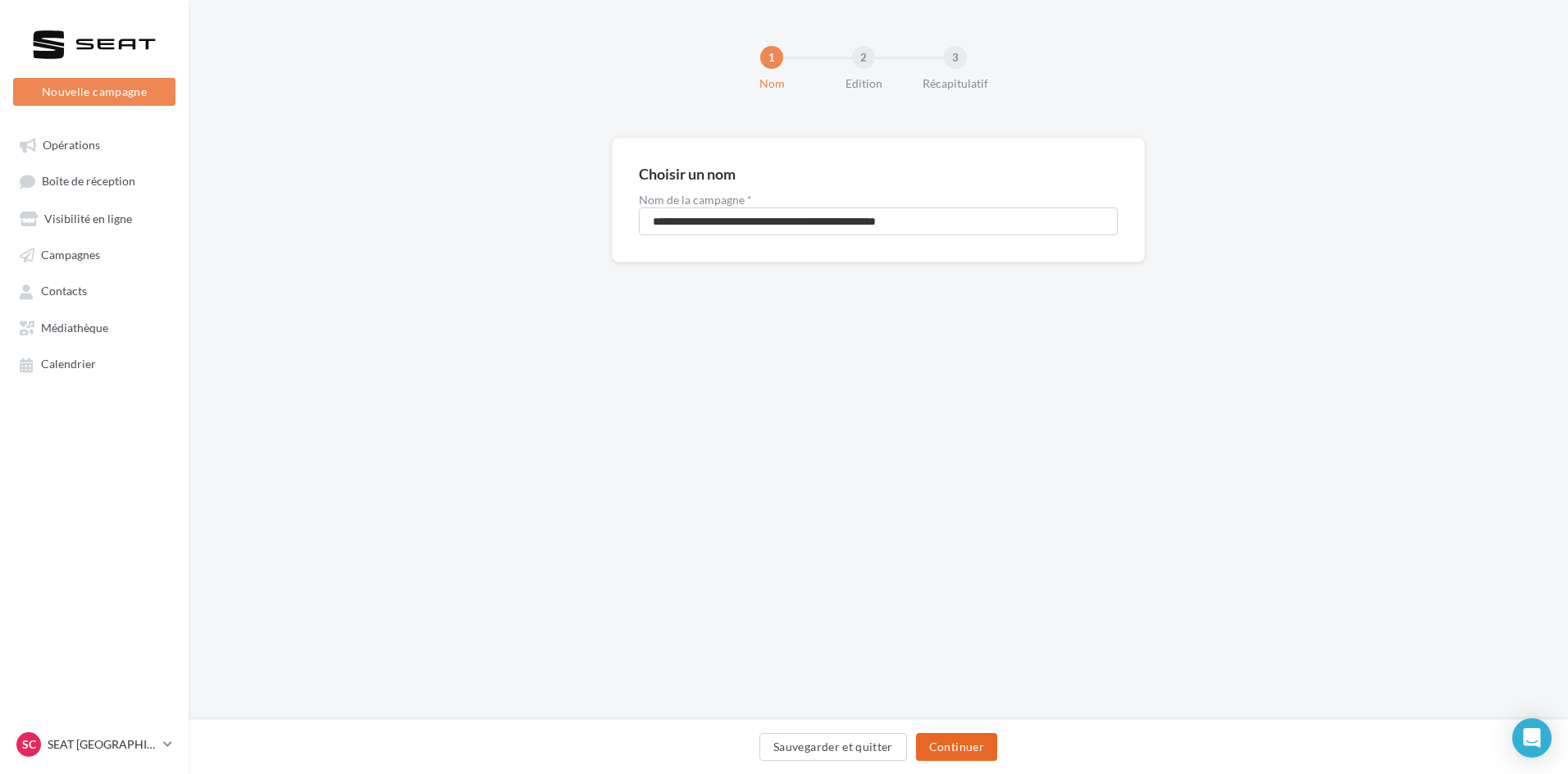
click at [980, 750] on button "Continuer" at bounding box center [957, 747] width 81 height 28
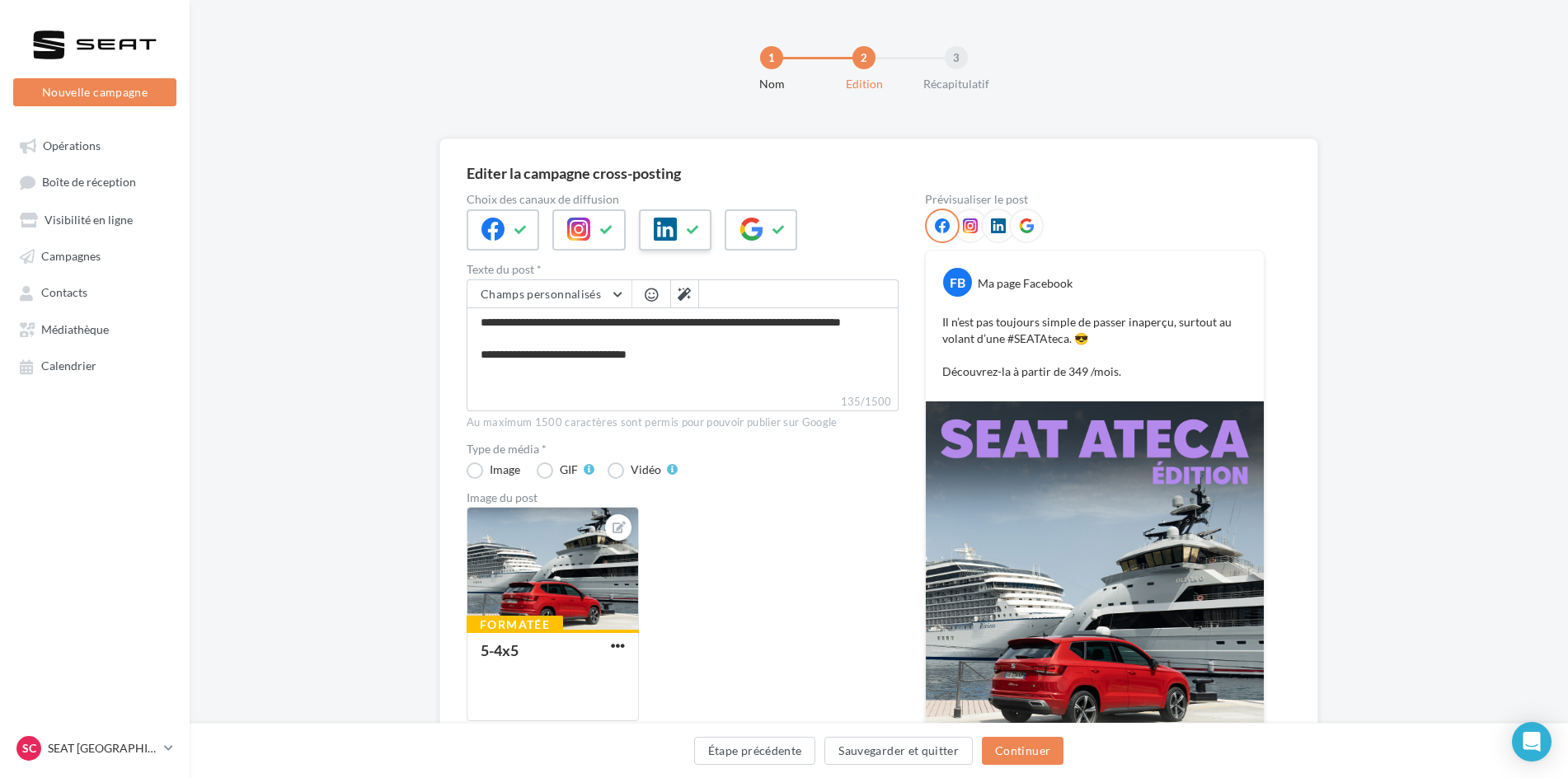
click at [683, 234] on button at bounding box center [693, 229] width 19 height 25
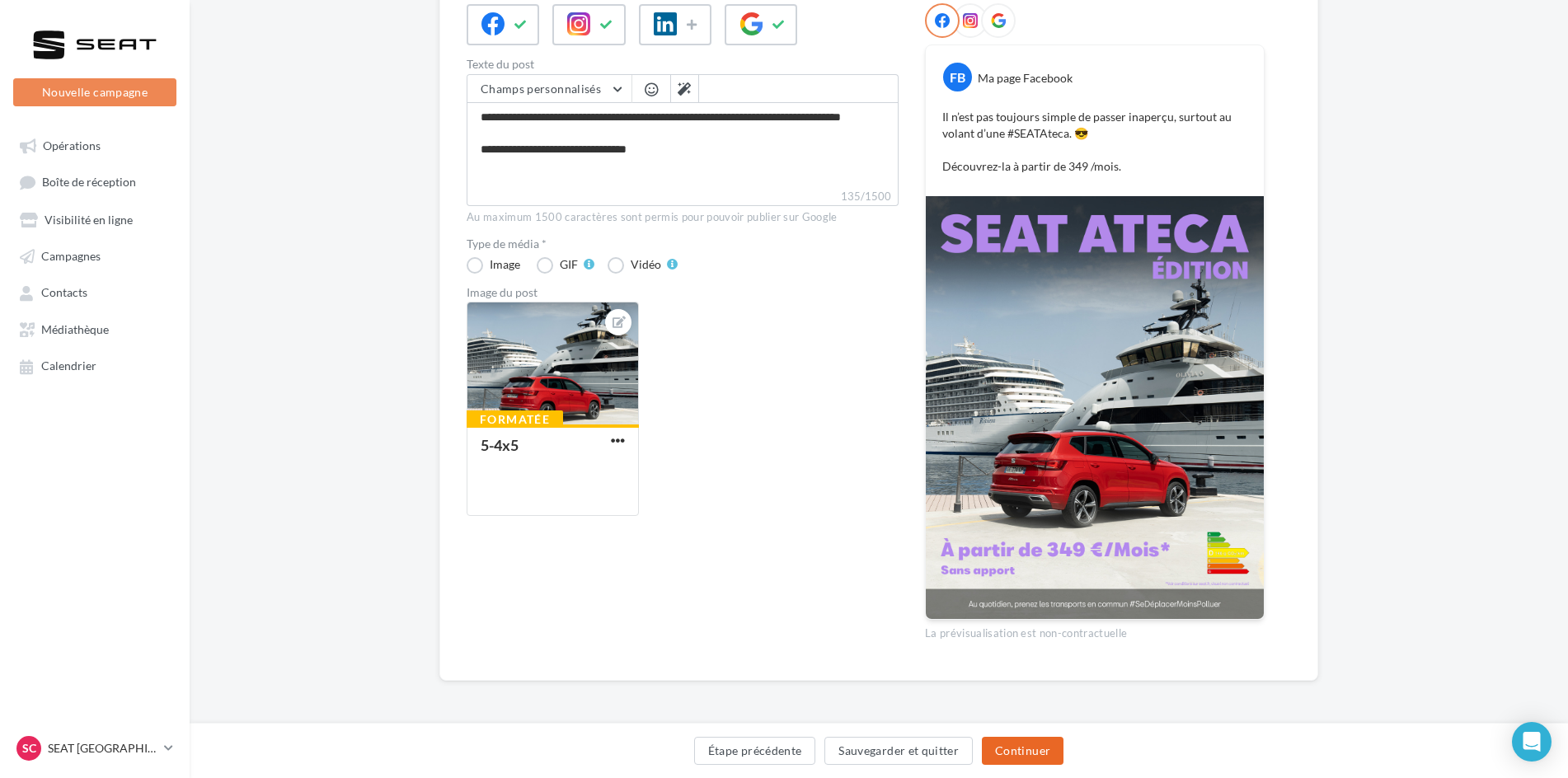
click at [1011, 753] on button "Continuer" at bounding box center [1023, 751] width 81 height 28
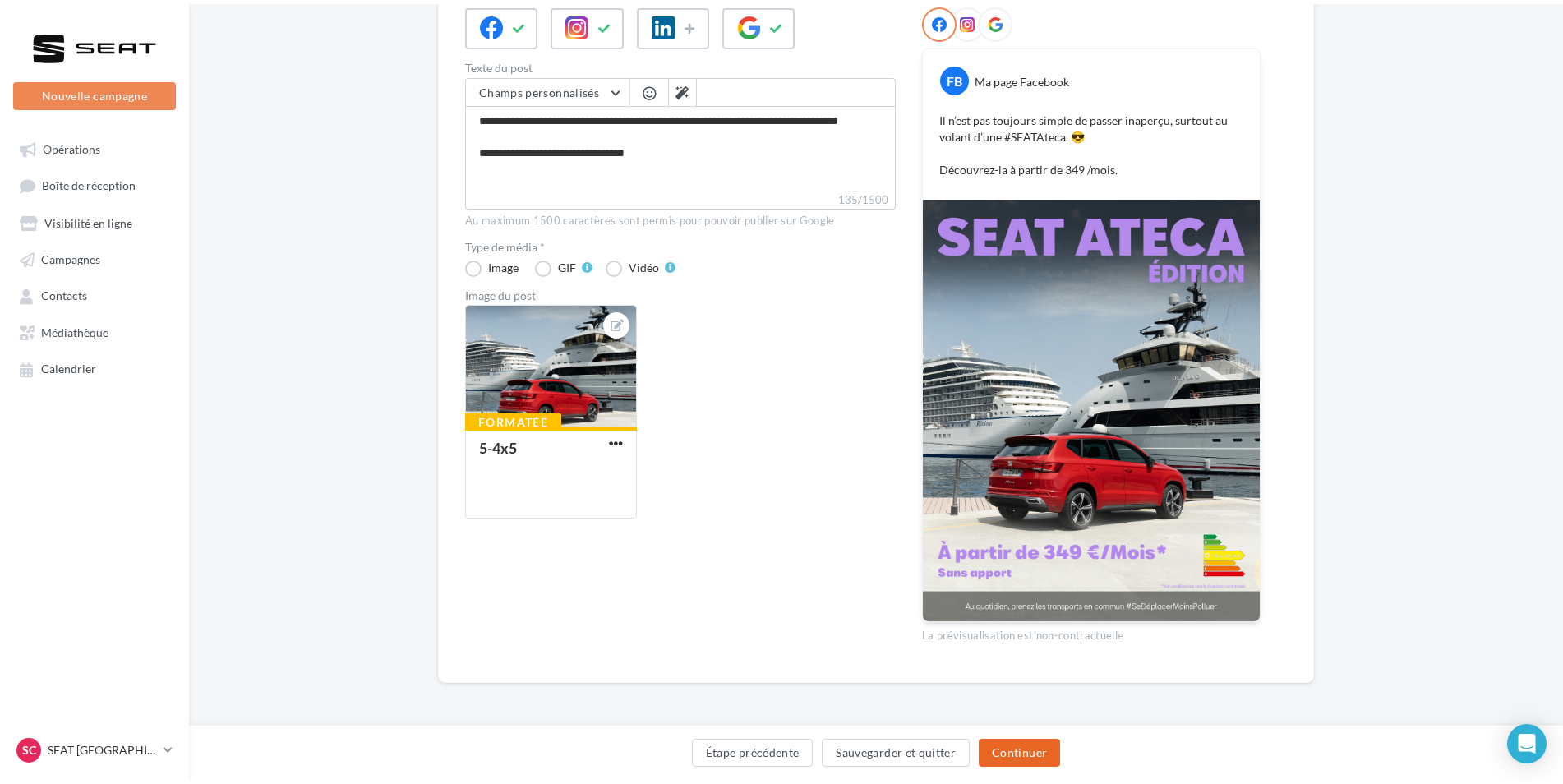
scroll to position [0, 0]
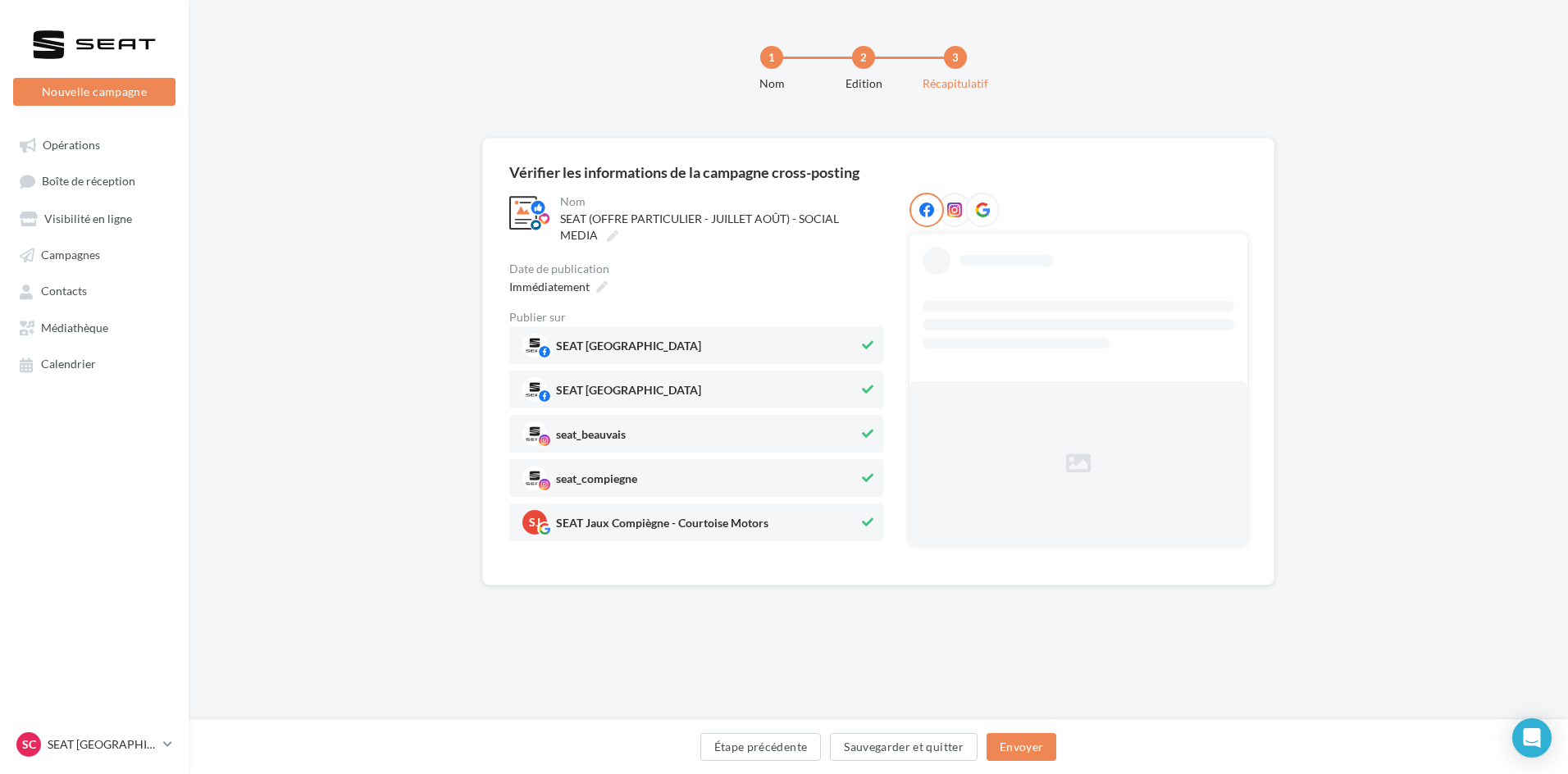
click at [765, 520] on span "SEAT Jaux Compiègne - Courtoise Motors" at bounding box center [662, 526] width 212 height 18
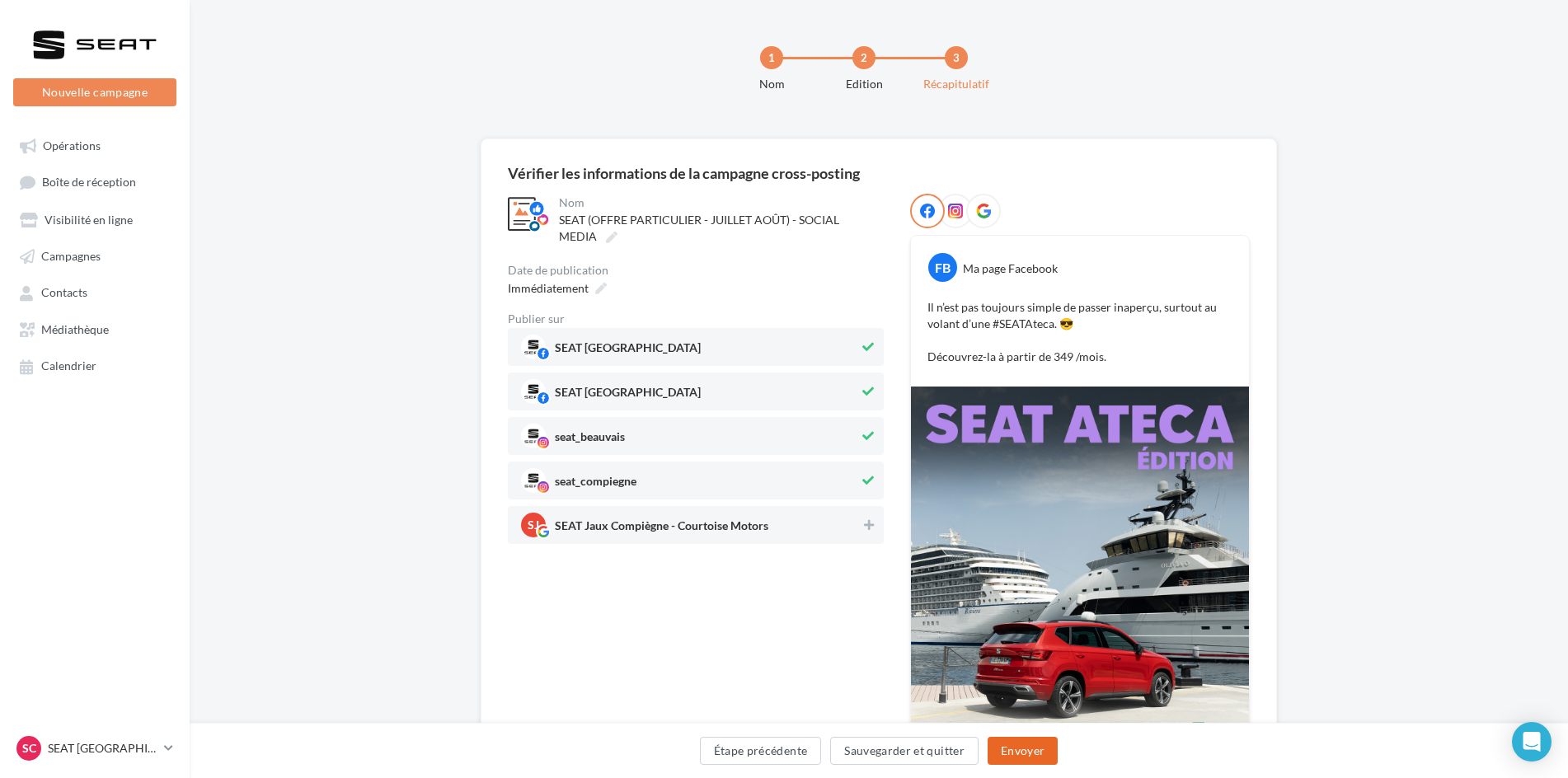
click at [1024, 750] on button "Envoyer" at bounding box center [1023, 751] width 70 height 28
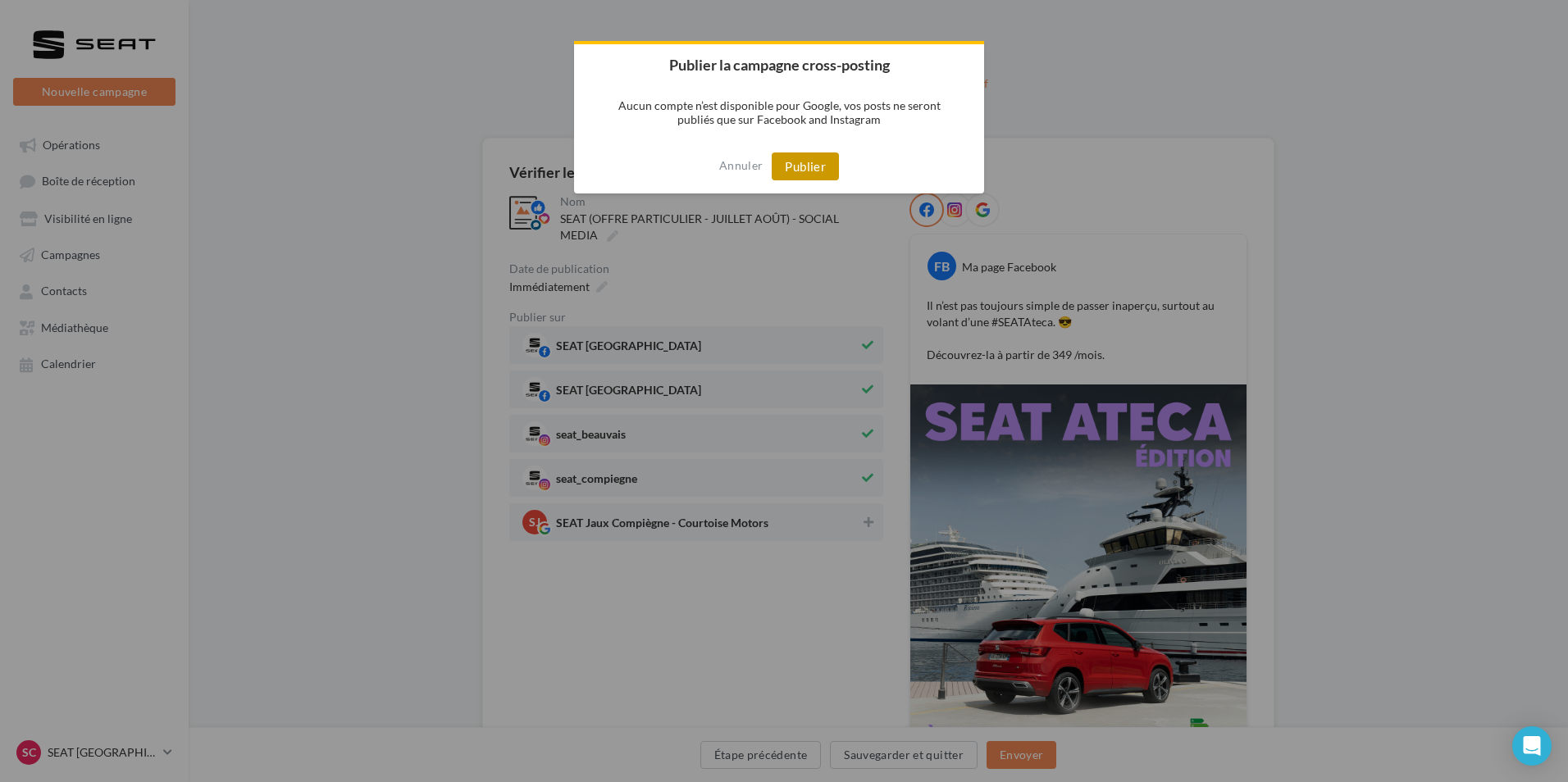
click at [794, 172] on button "Publier" at bounding box center [805, 166] width 67 height 28
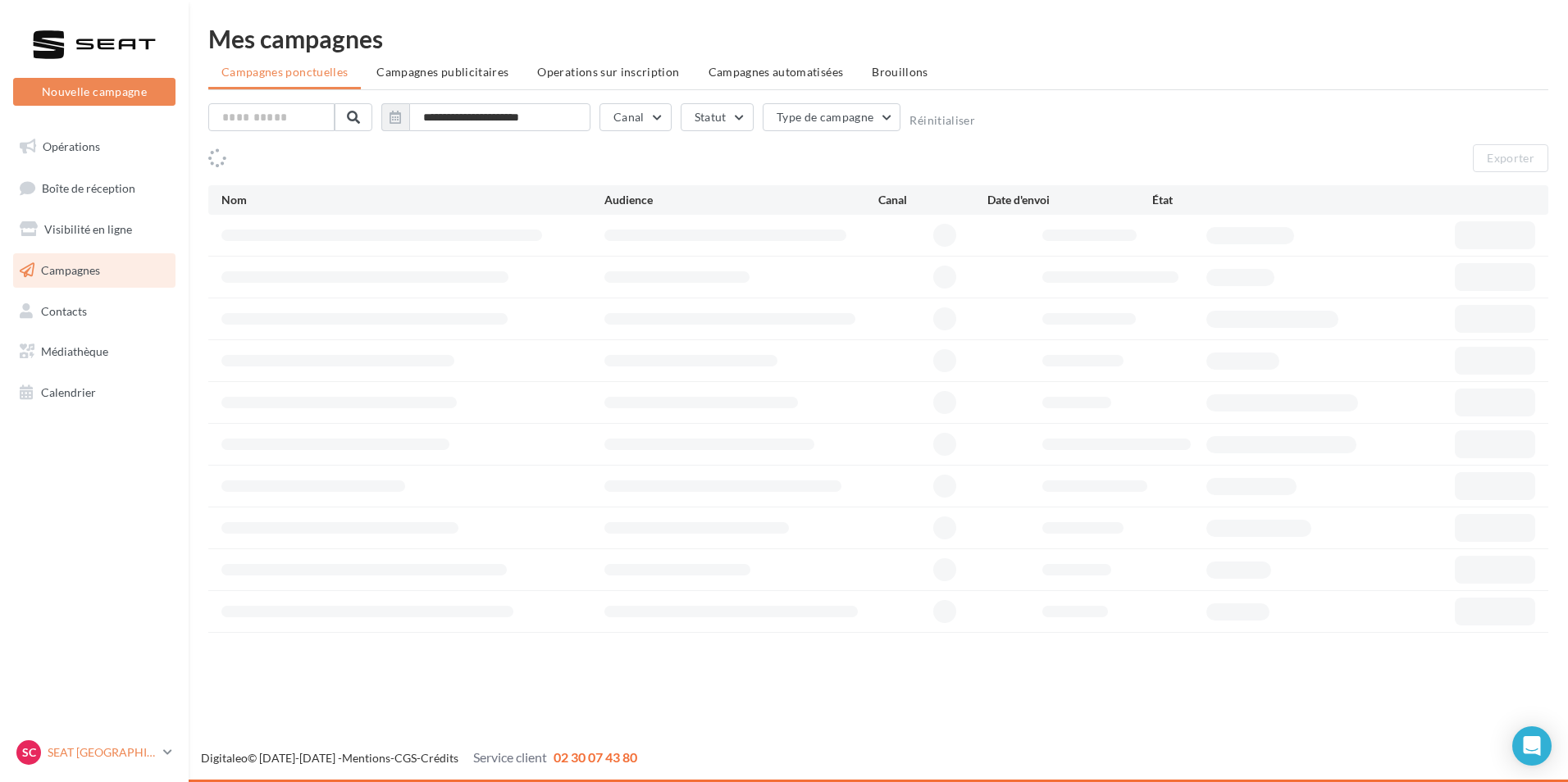
click at [133, 759] on p "SEAT [GEOGRAPHIC_DATA]" at bounding box center [102, 752] width 109 height 16
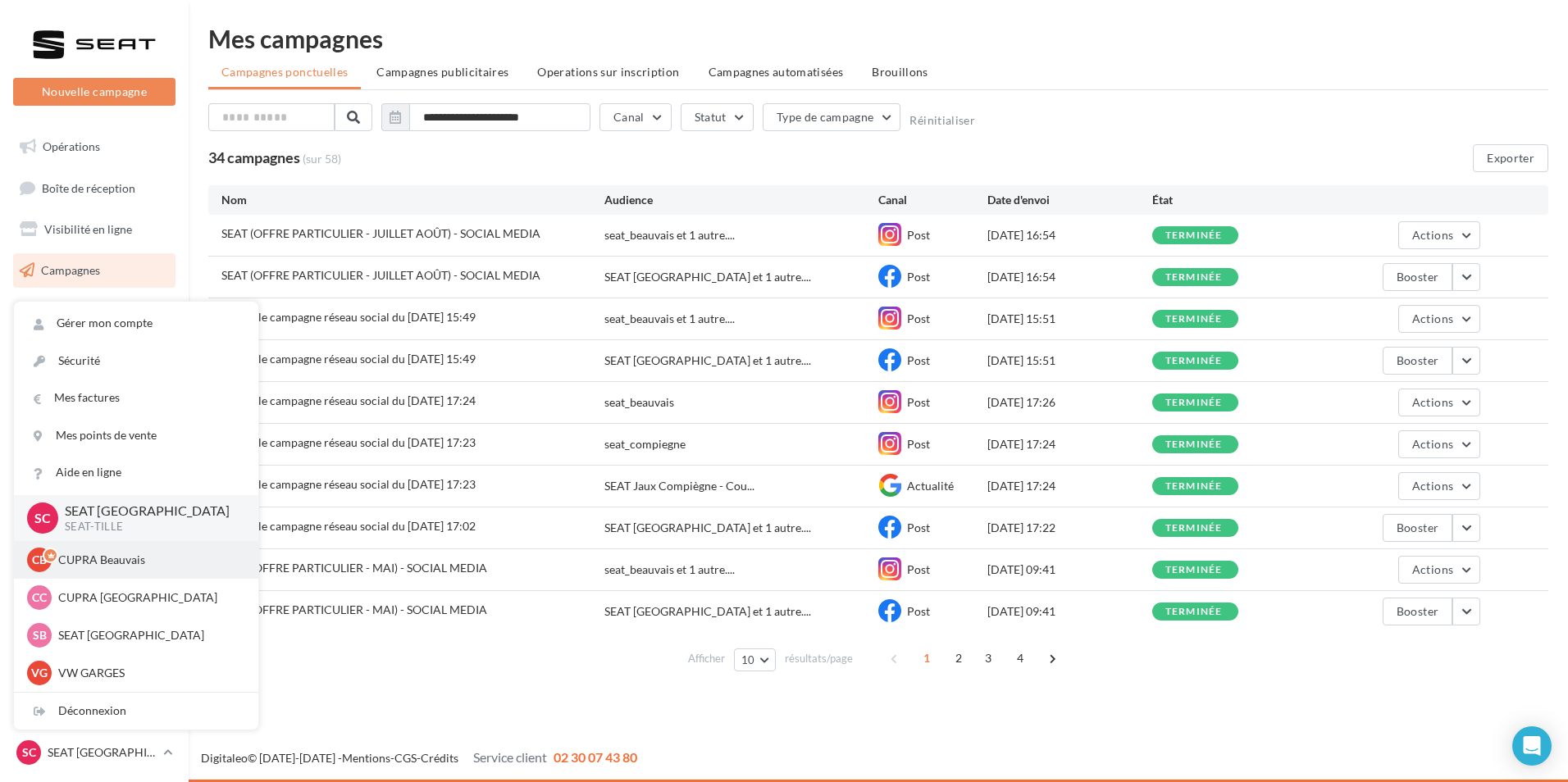
click at [127, 577] on div "CB CUPRA Beauvais cupra_beauvais" at bounding box center [136, 560] width 244 height 38
click at [120, 572] on div "CB CUPRA Beauvais cupra_beauvais" at bounding box center [136, 559] width 218 height 24
